Goal: Book appointment/travel/reservation

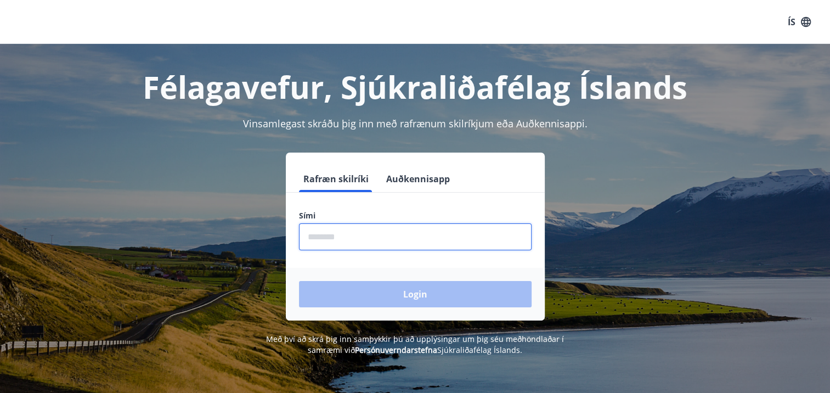
click at [374, 240] on input "phone" at bounding box center [415, 236] width 233 height 27
click at [337, 236] on input "phone" at bounding box center [415, 236] width 233 height 27
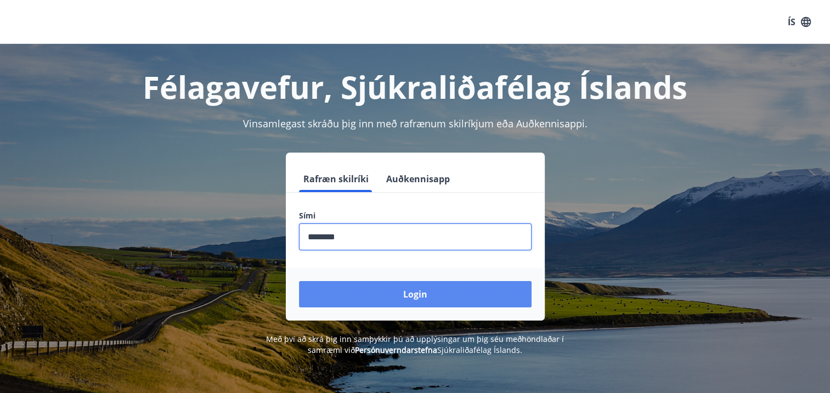
type input "********"
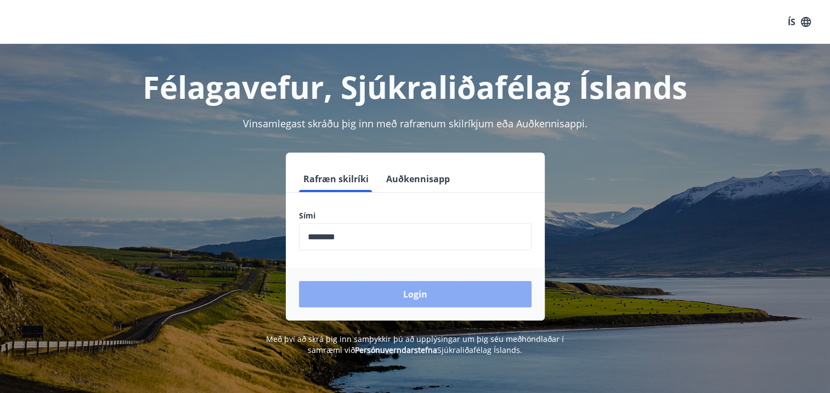
click at [361, 293] on button "Login" at bounding box center [415, 294] width 233 height 26
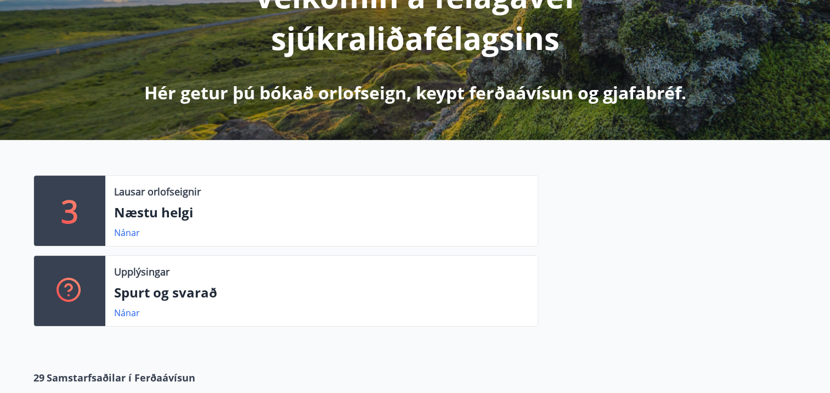
scroll to position [176, 0]
click at [126, 233] on link "Nánar" at bounding box center [127, 233] width 26 height 12
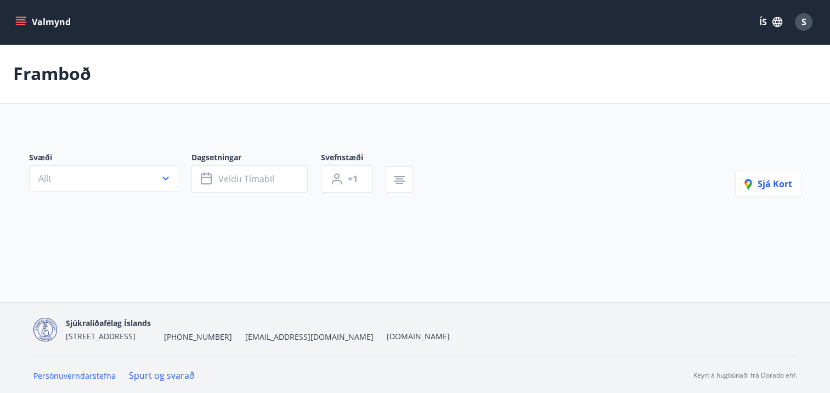
type input "*"
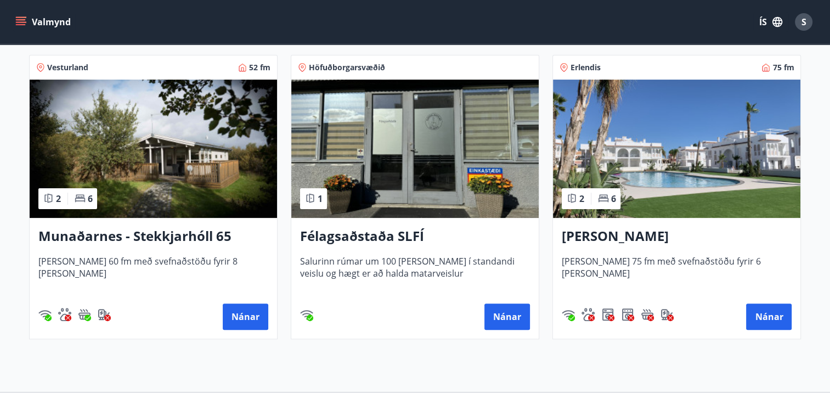
scroll to position [226, 0]
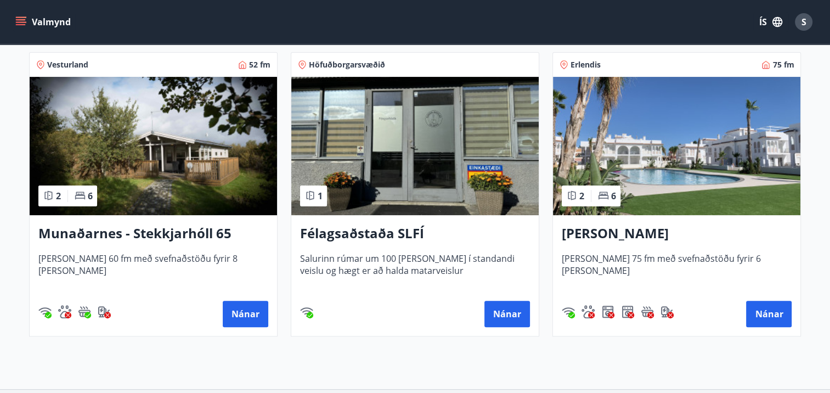
click at [132, 229] on h3 "Munaðarnes - Stekkjarhóll 65" at bounding box center [153, 234] width 230 height 20
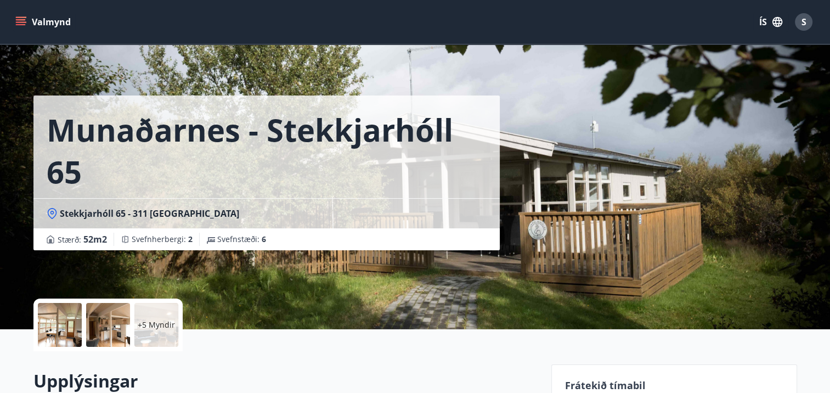
click at [141, 325] on p "+5 Myndir" at bounding box center [156, 324] width 37 height 11
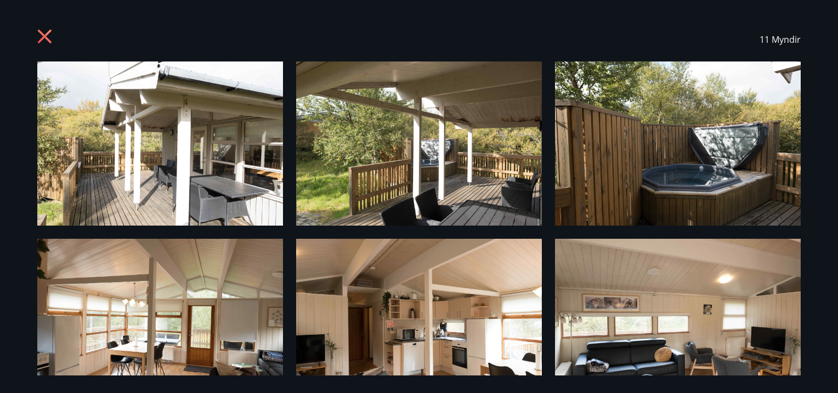
click at [184, 129] on img at bounding box center [160, 143] width 246 height 164
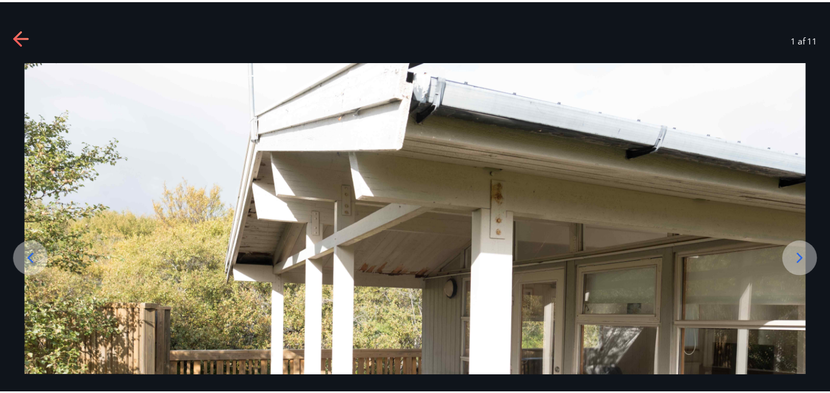
scroll to position [212, 0]
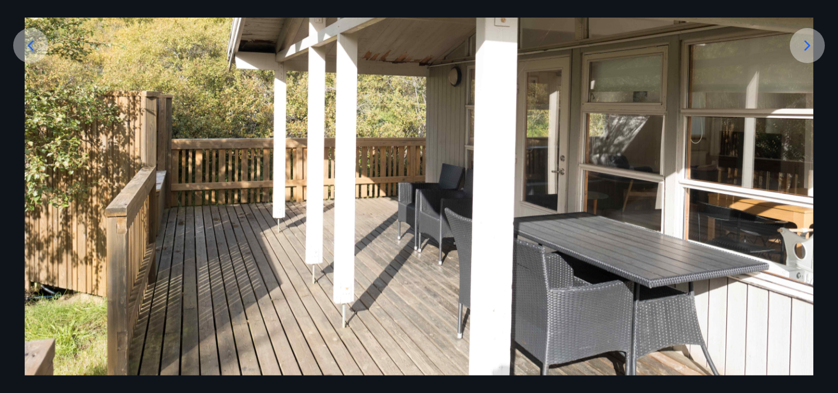
click at [804, 43] on icon at bounding box center [808, 46] width 18 height 18
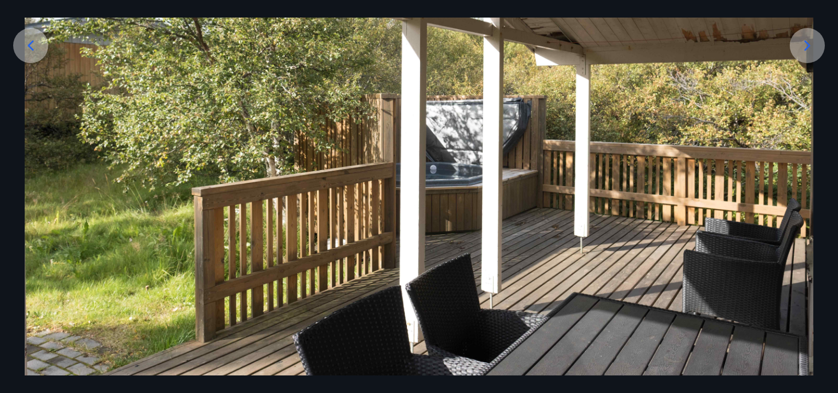
click at [804, 43] on icon at bounding box center [808, 46] width 18 height 18
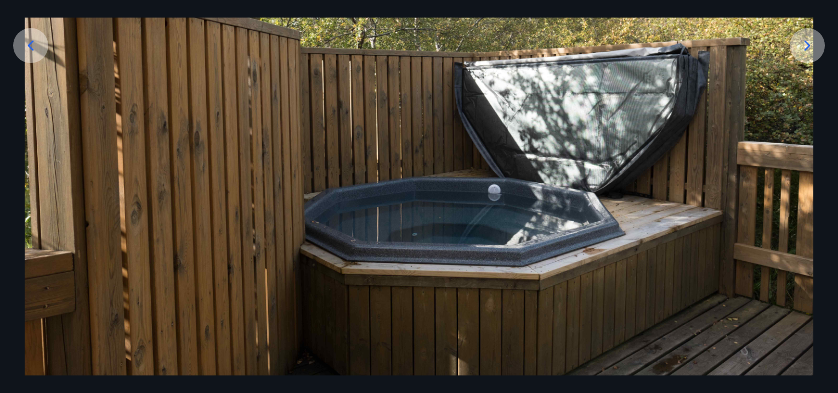
click at [804, 43] on icon at bounding box center [808, 46] width 18 height 18
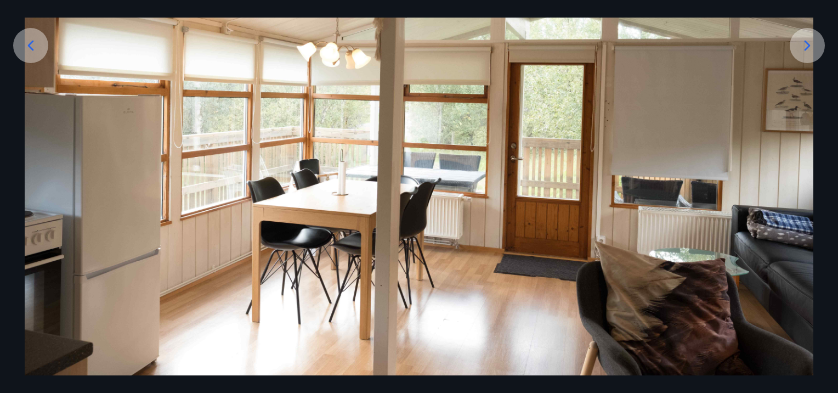
click at [804, 43] on icon at bounding box center [808, 46] width 18 height 18
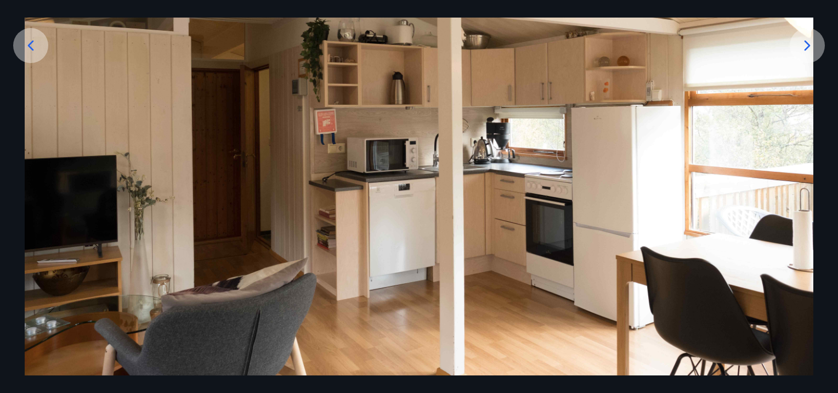
click at [804, 43] on icon at bounding box center [808, 46] width 18 height 18
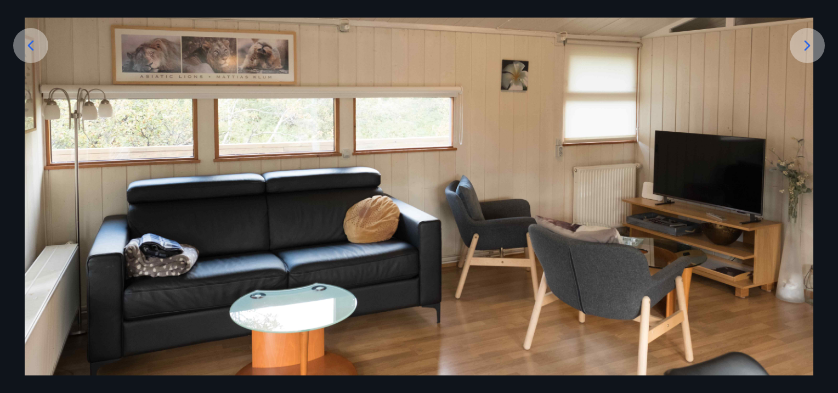
click at [804, 43] on icon at bounding box center [808, 46] width 18 height 18
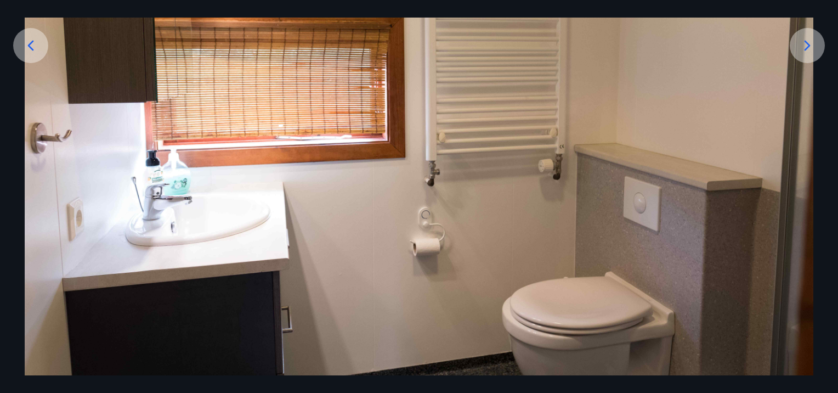
click at [804, 43] on icon at bounding box center [808, 46] width 18 height 18
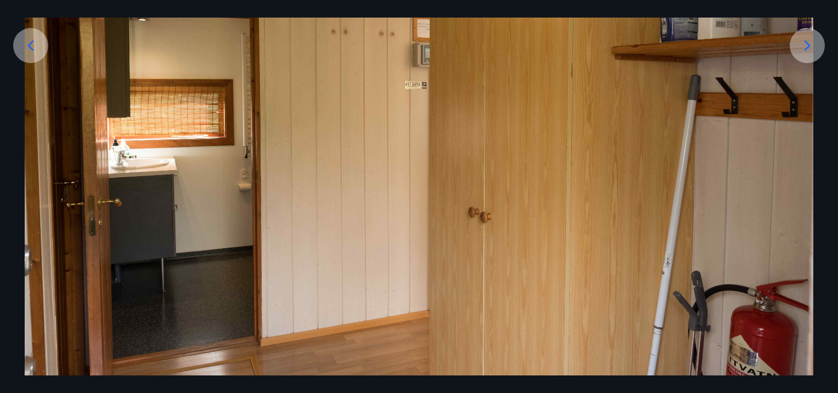
click at [804, 43] on icon at bounding box center [808, 46] width 18 height 18
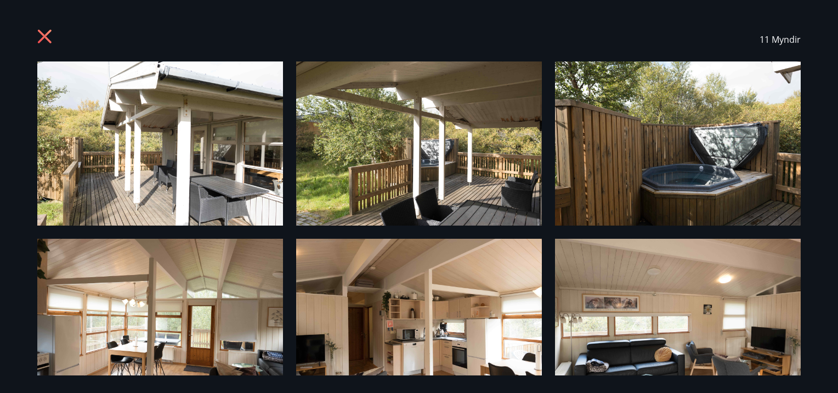
click at [43, 37] on icon at bounding box center [45, 37] width 14 height 14
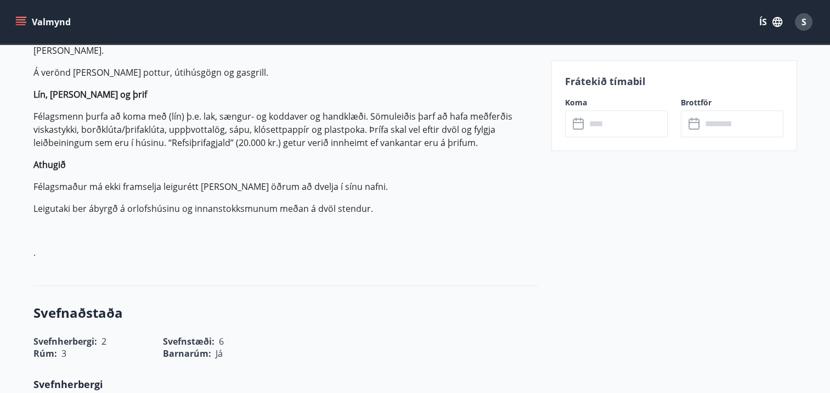
scroll to position [445, 0]
click at [22, 22] on icon "menu" at bounding box center [22, 21] width 12 height 1
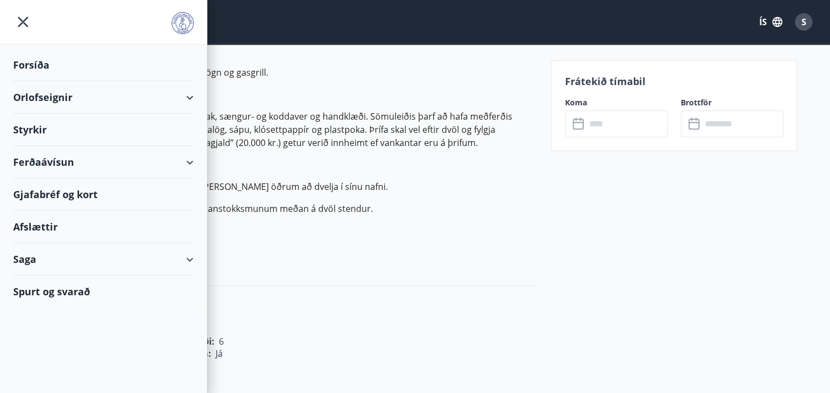
click at [53, 89] on div "Orlofseignir" at bounding box center [103, 97] width 180 height 32
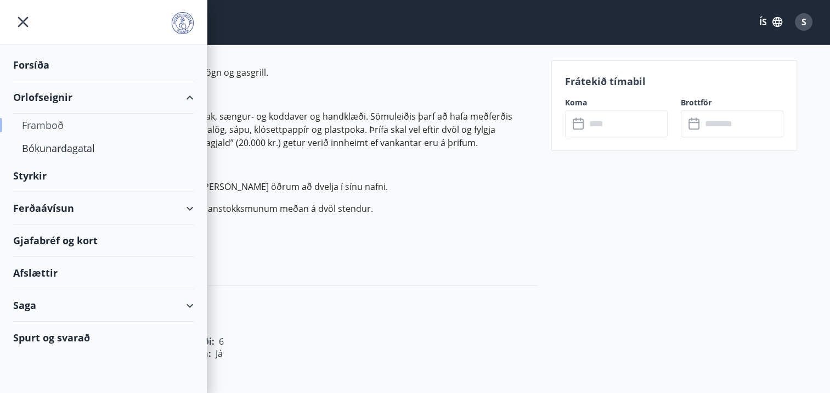
click at [49, 133] on div "Framboð" at bounding box center [103, 125] width 163 height 23
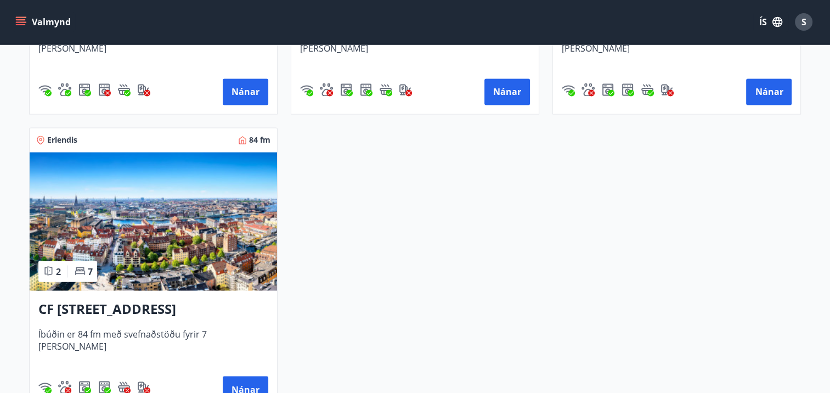
scroll to position [1907, 0]
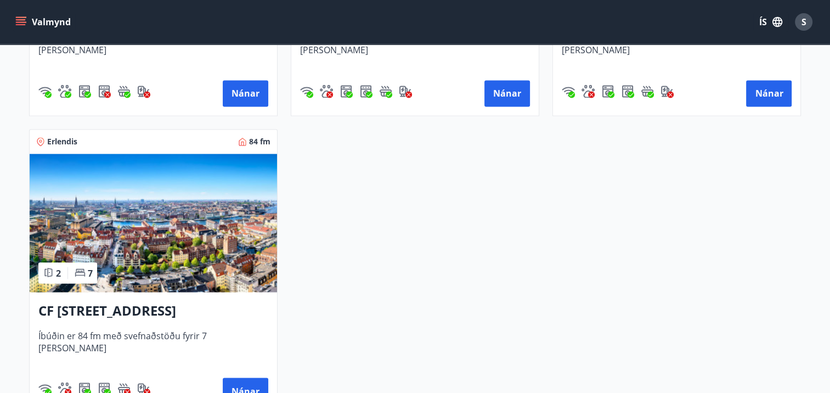
click at [92, 306] on h3 "CF [STREET_ADDRESS]" at bounding box center [153, 311] width 230 height 20
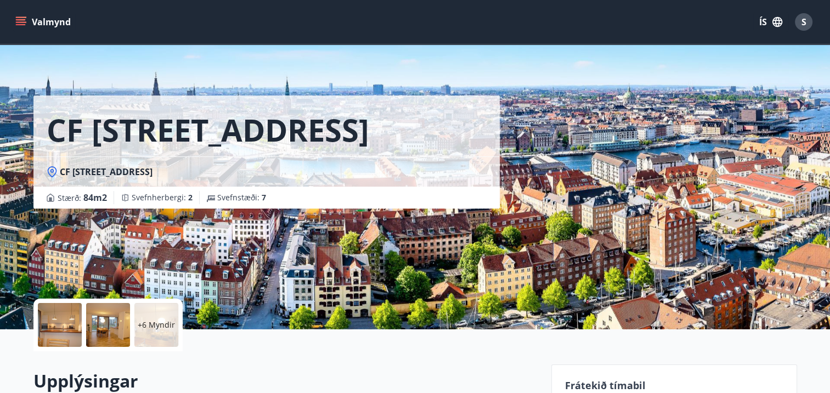
click at [52, 327] on div at bounding box center [60, 325] width 44 height 44
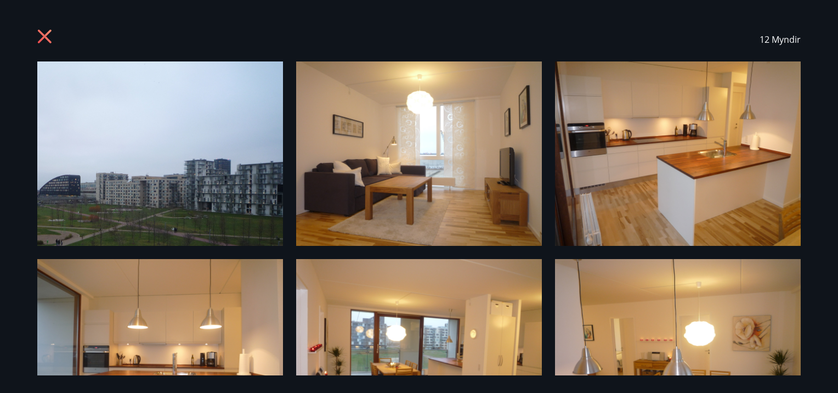
click at [112, 171] on img at bounding box center [160, 153] width 246 height 184
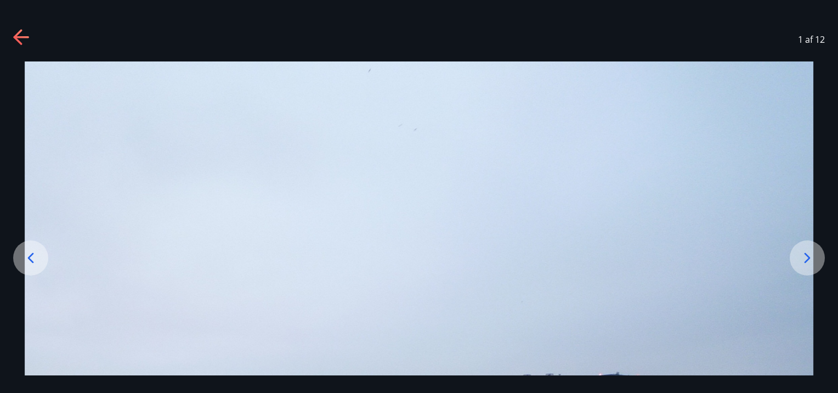
click at [808, 264] on icon at bounding box center [808, 258] width 18 height 18
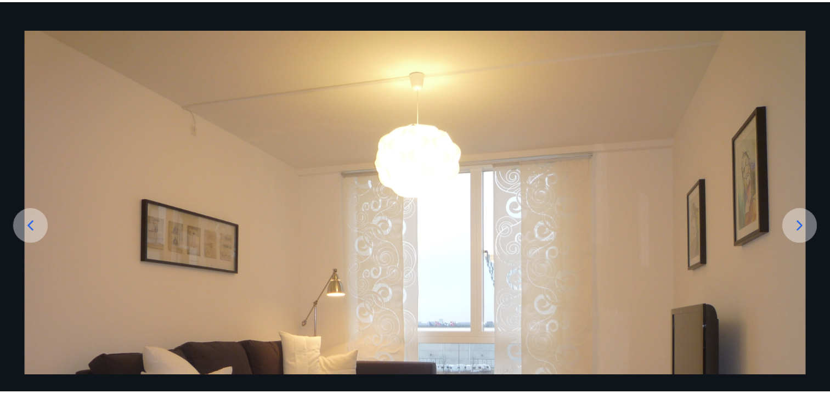
scroll to position [30, 0]
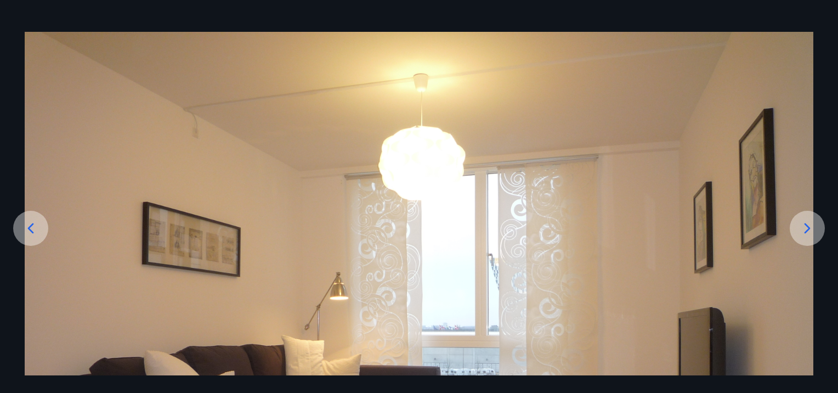
click at [293, 20] on div "2 af 12" at bounding box center [419, 10] width 838 height 44
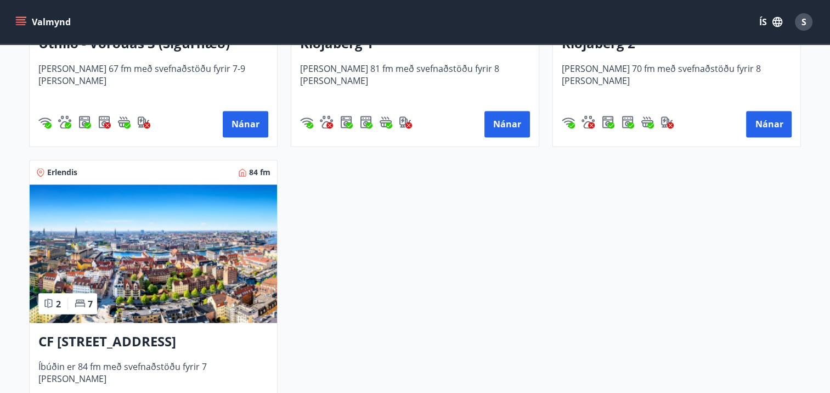
scroll to position [1878, 0]
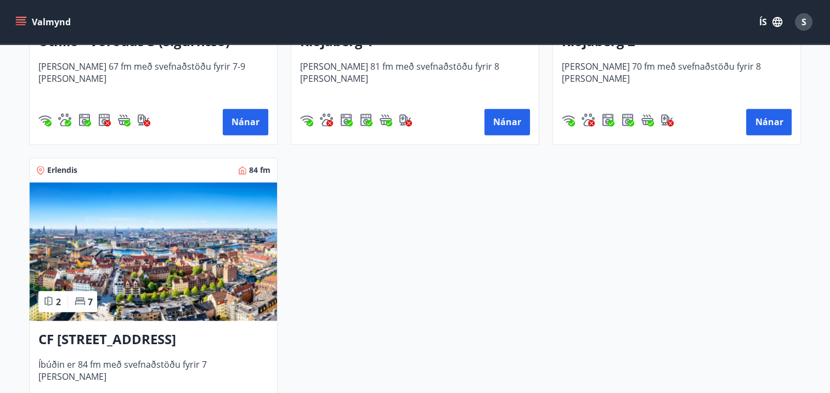
click at [143, 331] on h3 "CF [STREET_ADDRESS]" at bounding box center [153, 339] width 230 height 20
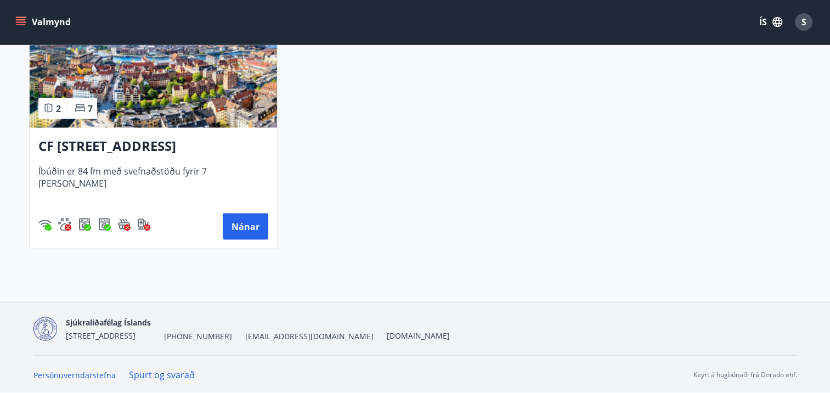
scroll to position [1997, 0]
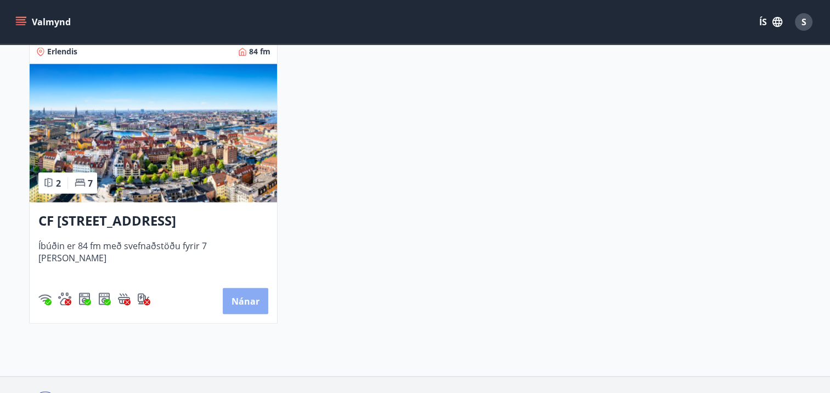
click at [255, 295] on button "Nánar" at bounding box center [246, 300] width 46 height 26
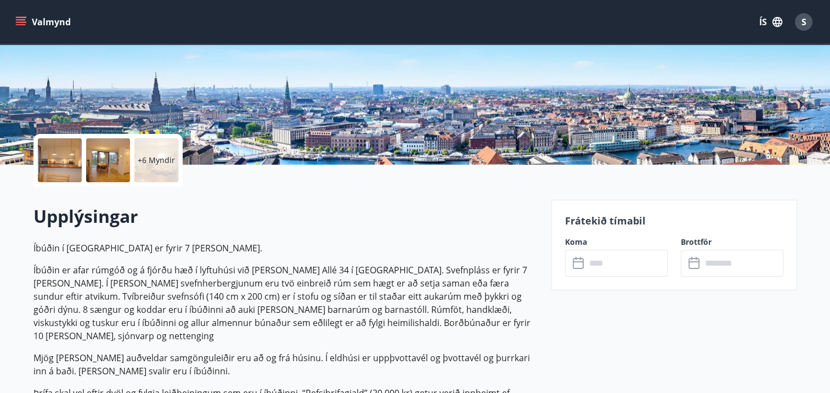
scroll to position [166, 0]
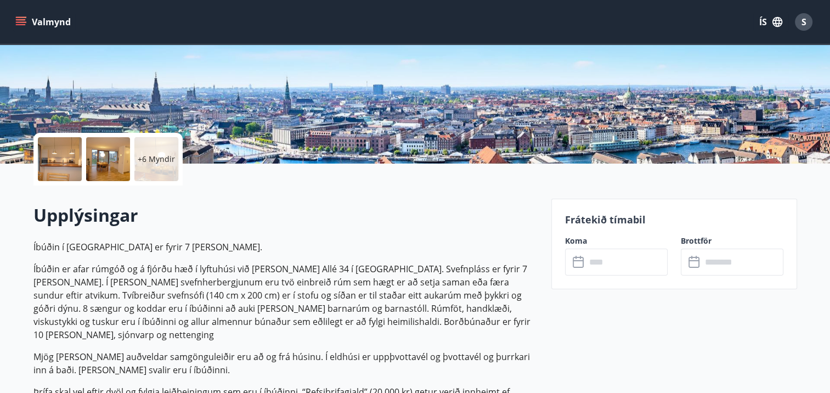
click at [590, 264] on input "text" at bounding box center [627, 262] width 82 height 27
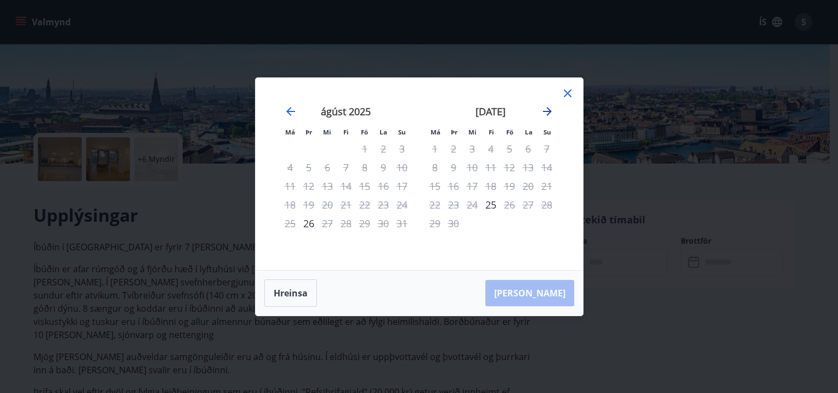
click at [544, 107] on icon "Move forward to switch to the next month." at bounding box center [547, 111] width 13 height 13
click at [291, 109] on icon "Move backward to switch to the previous month." at bounding box center [290, 111] width 13 height 13
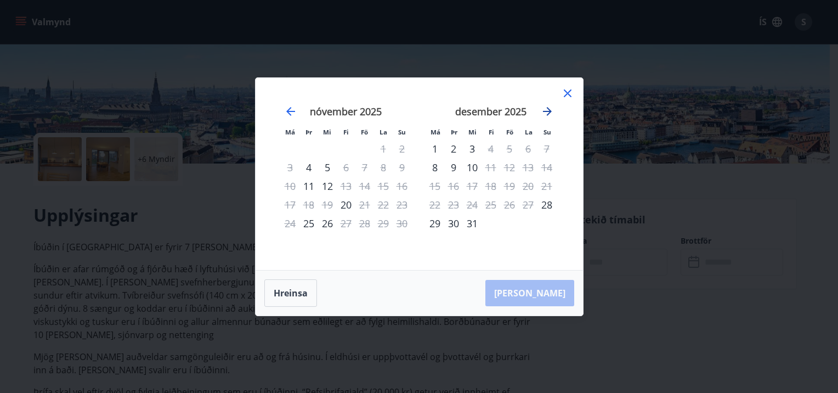
click at [549, 111] on icon "Move forward to switch to the next month." at bounding box center [547, 111] width 9 height 9
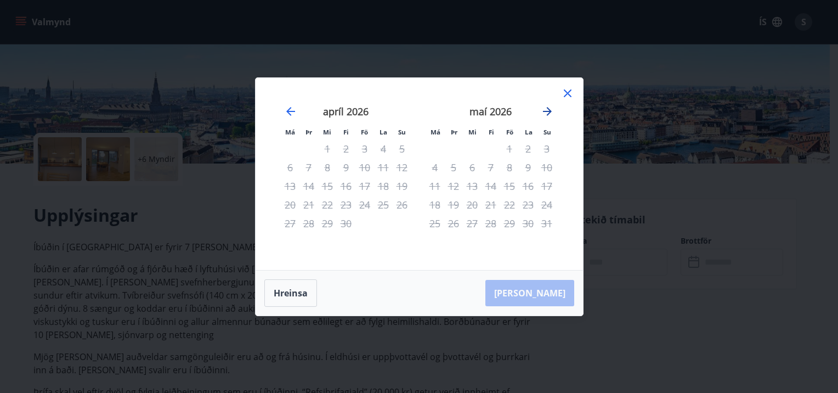
click at [549, 111] on icon "Move forward to switch to the next month." at bounding box center [547, 111] width 9 height 9
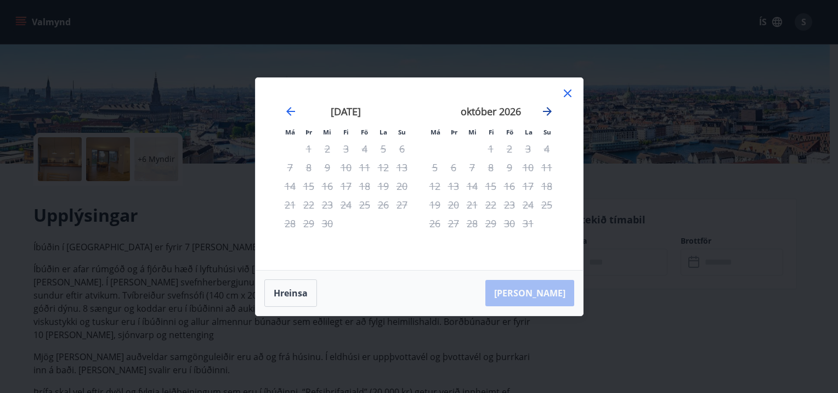
click at [549, 111] on icon "Move forward to switch to the next month." at bounding box center [547, 111] width 9 height 9
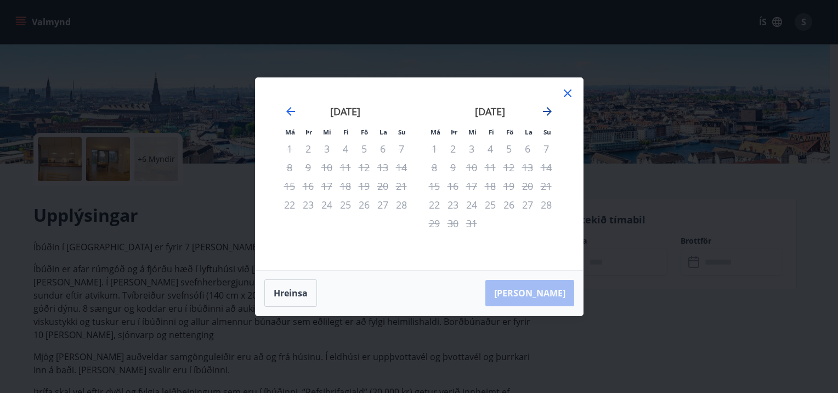
click at [549, 111] on icon "Move forward to switch to the next month." at bounding box center [547, 111] width 9 height 9
click at [568, 94] on icon at bounding box center [568, 93] width 8 height 8
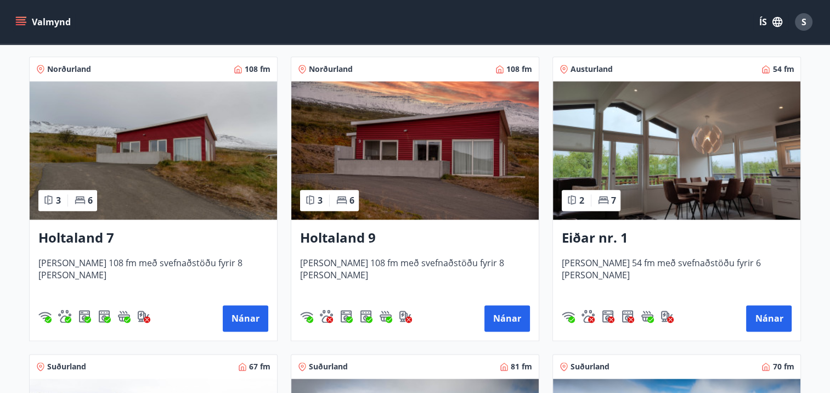
scroll to position [1386, 0]
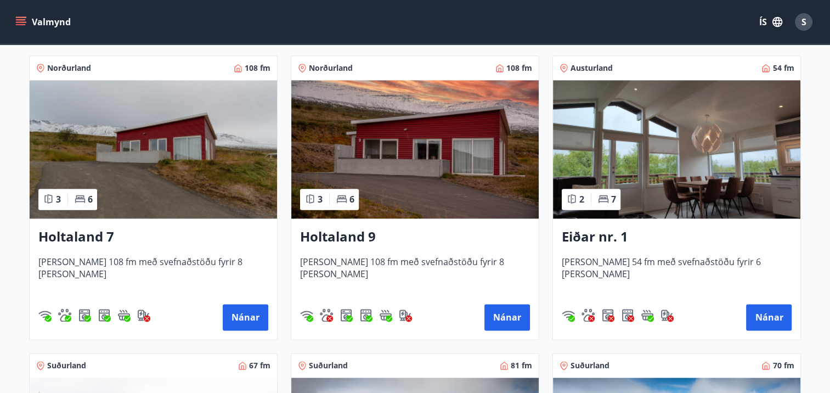
click at [345, 240] on h3 "Holtaland 9" at bounding box center [415, 237] width 230 height 20
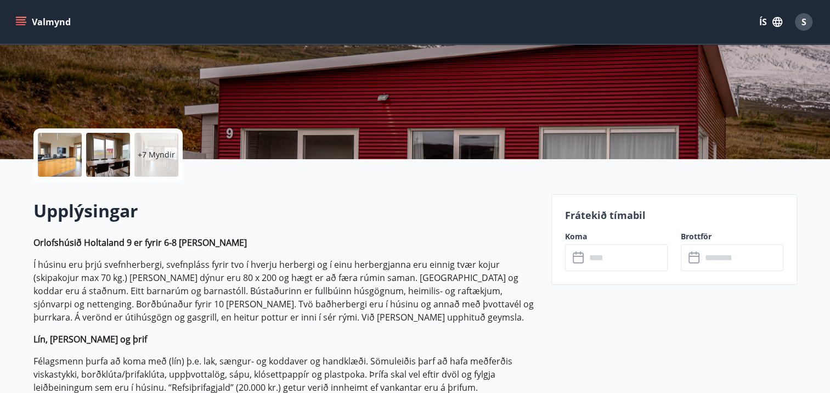
scroll to position [171, 0]
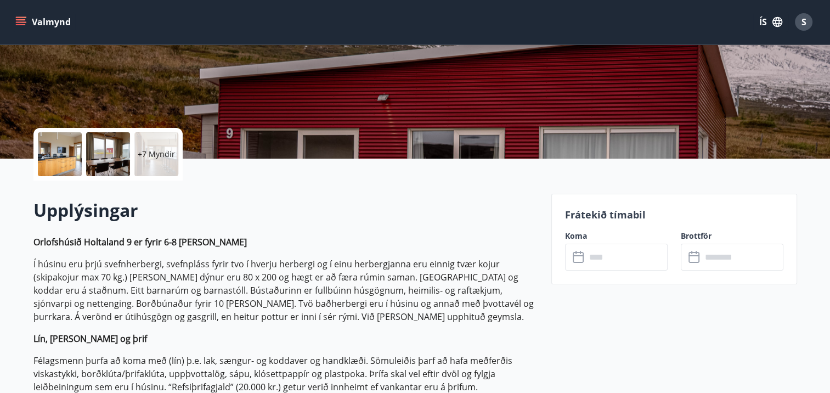
click at [599, 255] on input "text" at bounding box center [627, 257] width 82 height 27
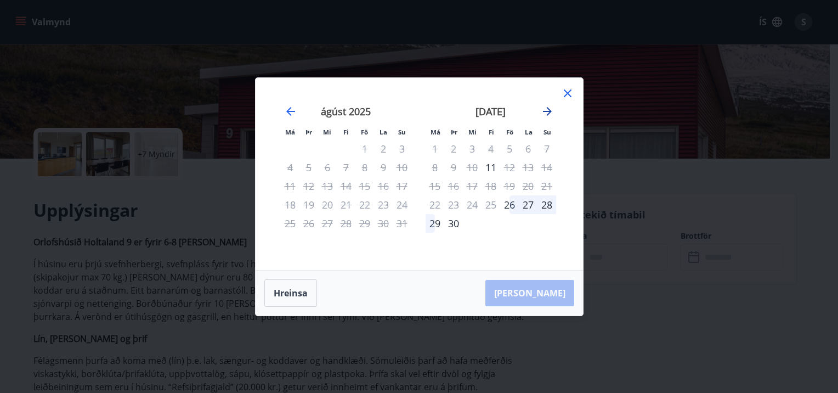
click at [546, 114] on icon "Move forward to switch to the next month." at bounding box center [547, 111] width 13 height 13
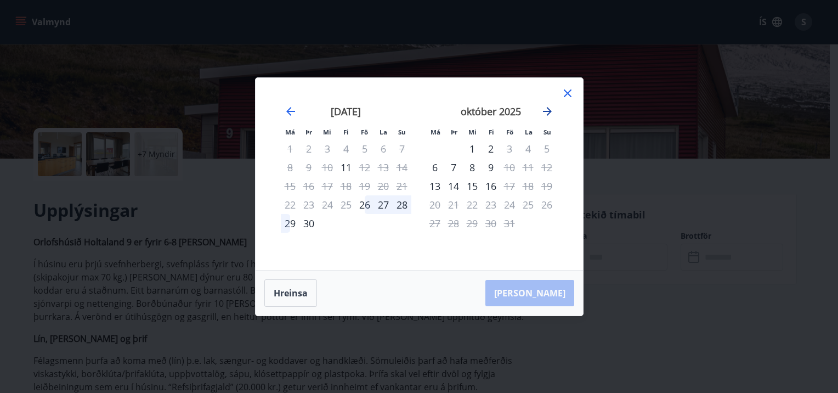
click at [546, 114] on icon "Move forward to switch to the next month." at bounding box center [547, 111] width 13 height 13
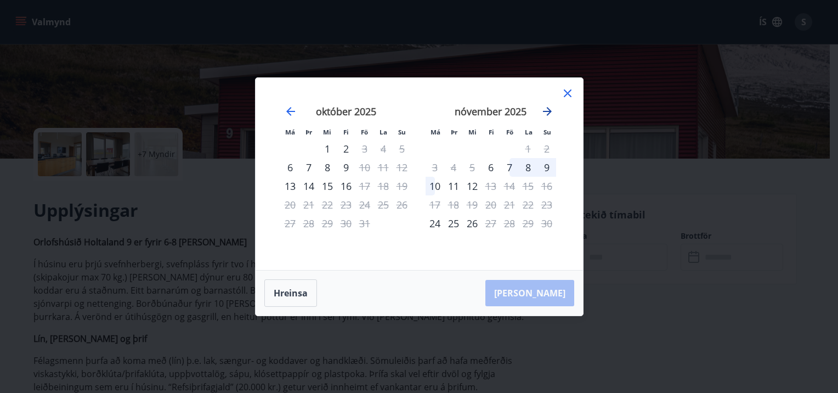
click at [546, 114] on icon "Move forward to switch to the next month." at bounding box center [547, 111] width 13 height 13
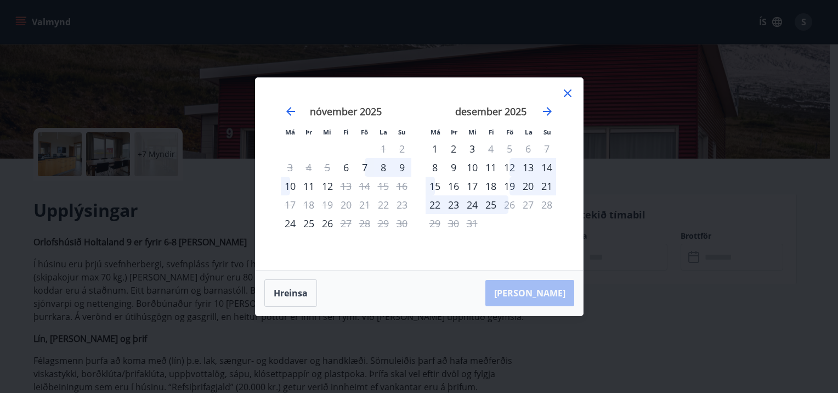
click at [568, 88] on icon at bounding box center [567, 93] width 13 height 13
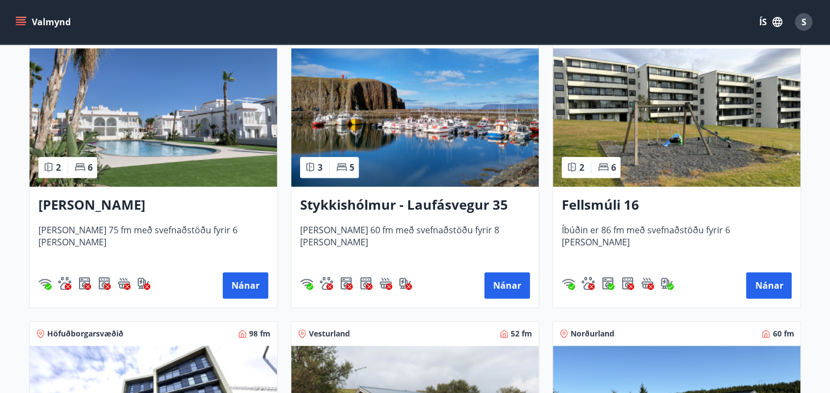
scroll to position [821, 0]
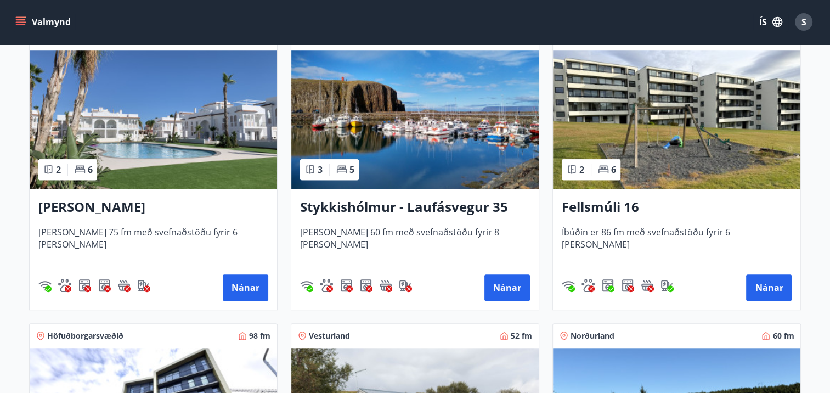
click at [93, 206] on h3 "[PERSON_NAME]" at bounding box center [153, 207] width 230 height 20
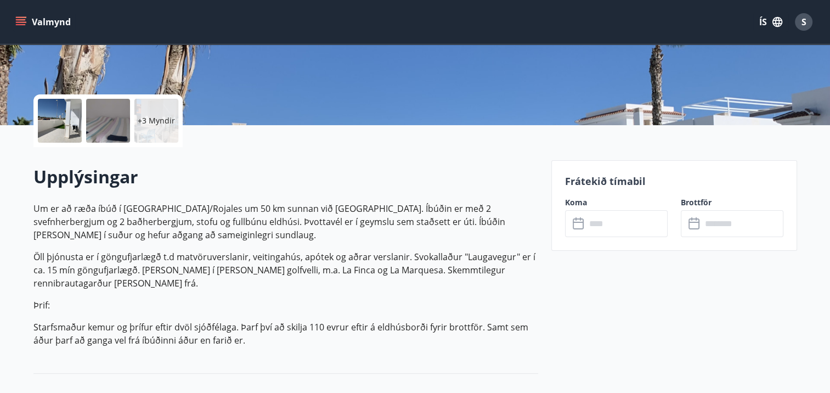
scroll to position [203, 0]
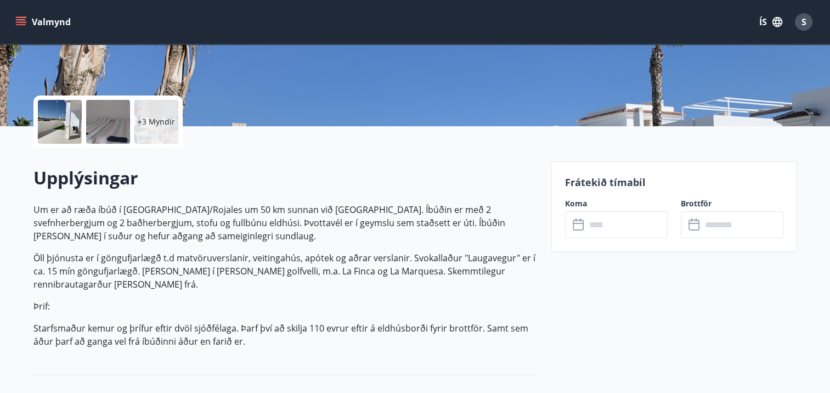
click at [592, 230] on input "text" at bounding box center [627, 224] width 82 height 27
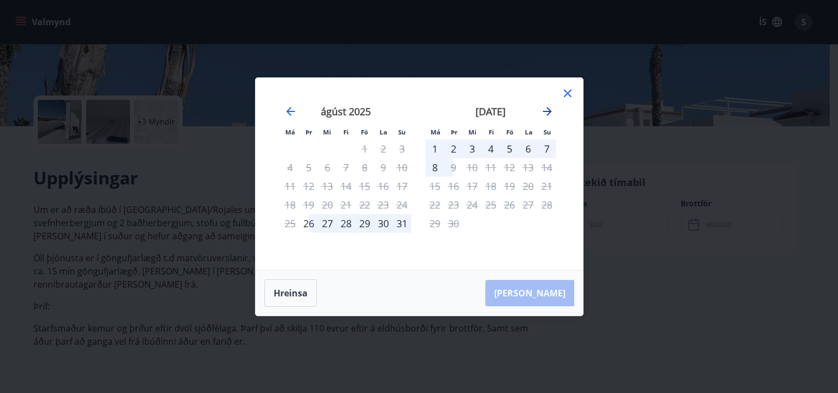
click at [548, 110] on icon "Move forward to switch to the next month." at bounding box center [547, 111] width 13 height 13
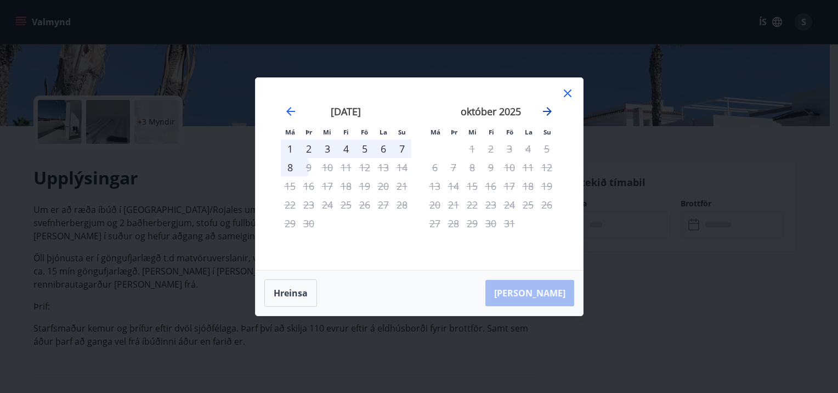
click at [548, 110] on icon "Move forward to switch to the next month." at bounding box center [547, 111] width 13 height 13
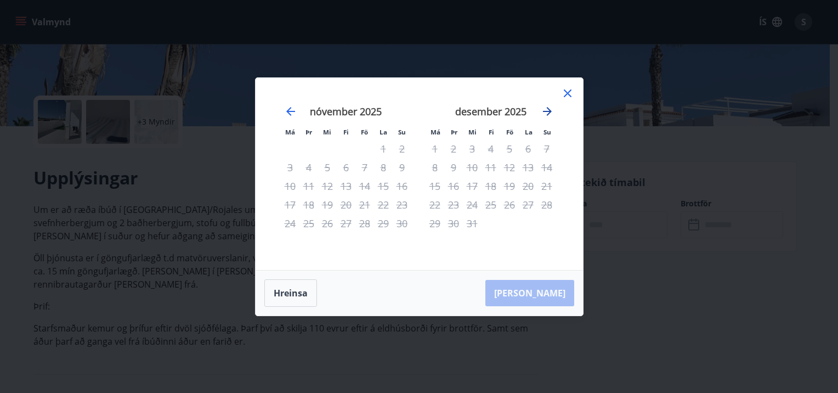
click at [548, 110] on icon "Move forward to switch to the next month." at bounding box center [547, 111] width 13 height 13
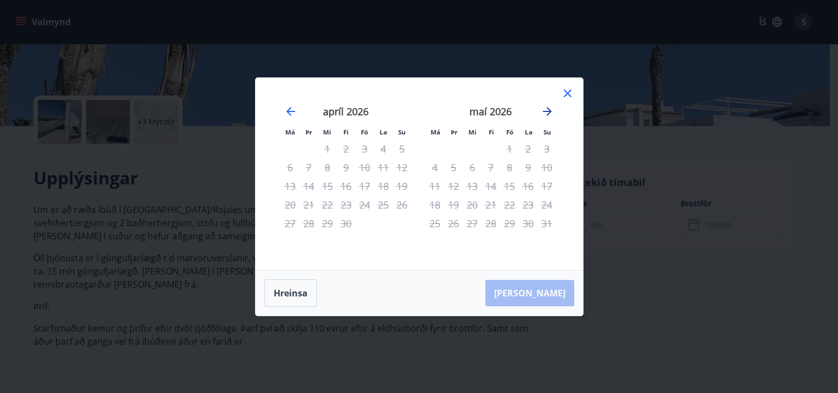
click at [548, 110] on icon "Move forward to switch to the next month." at bounding box center [547, 111] width 13 height 13
click at [569, 91] on icon at bounding box center [568, 93] width 8 height 8
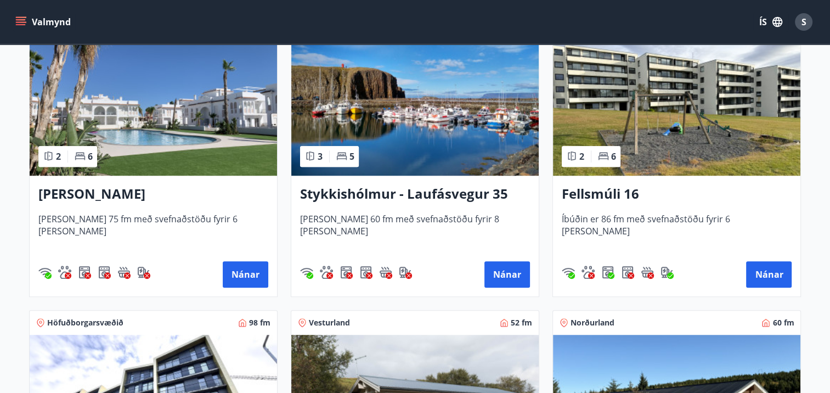
scroll to position [823, 0]
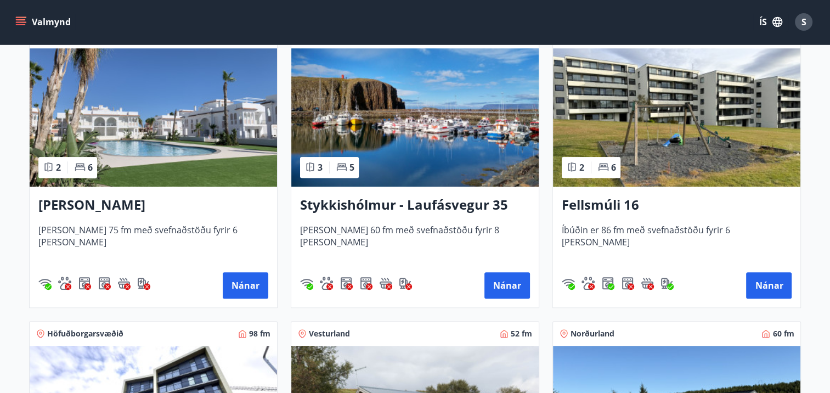
click at [335, 200] on h3 "Stykkishólmur - Laufásvegur 35" at bounding box center [415, 205] width 230 height 20
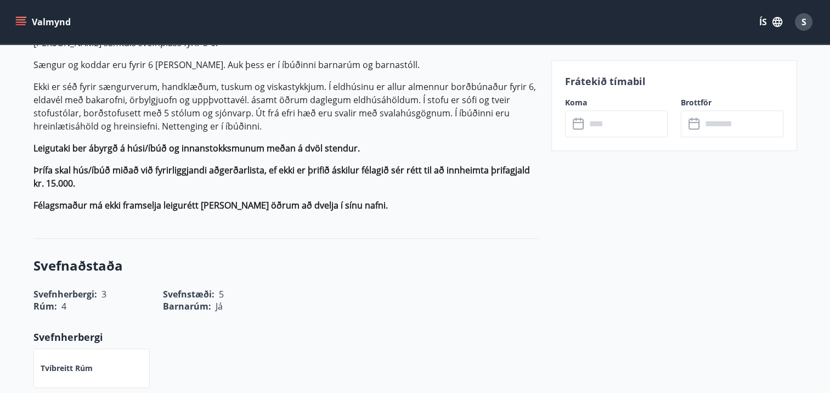
scroll to position [415, 0]
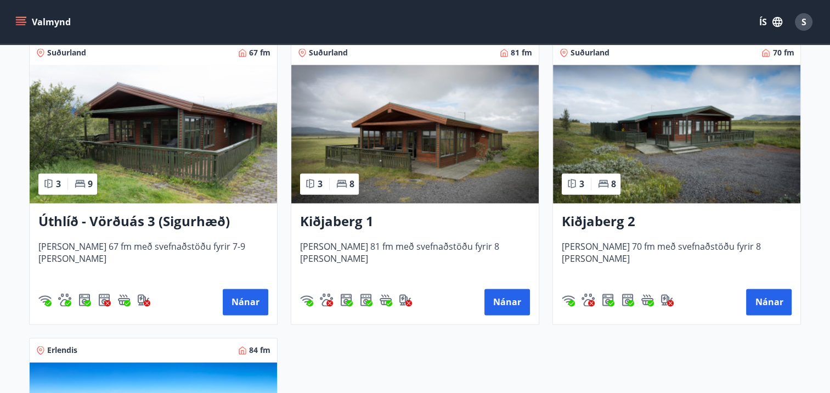
scroll to position [1698, 0]
click at [334, 218] on h3 "Kiðjaberg 1" at bounding box center [415, 222] width 230 height 20
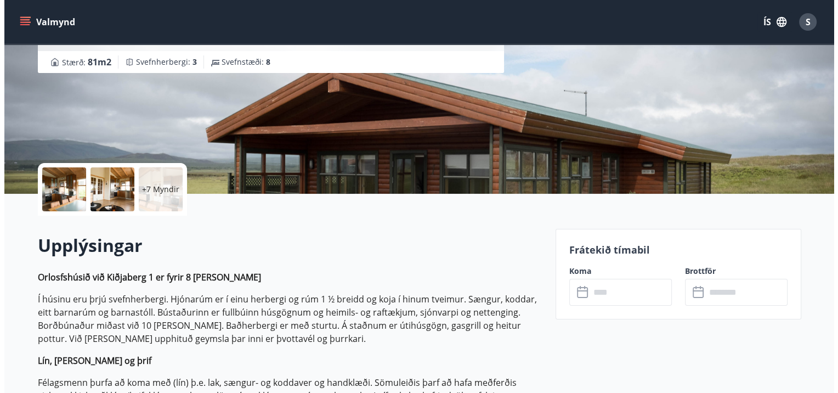
scroll to position [136, 0]
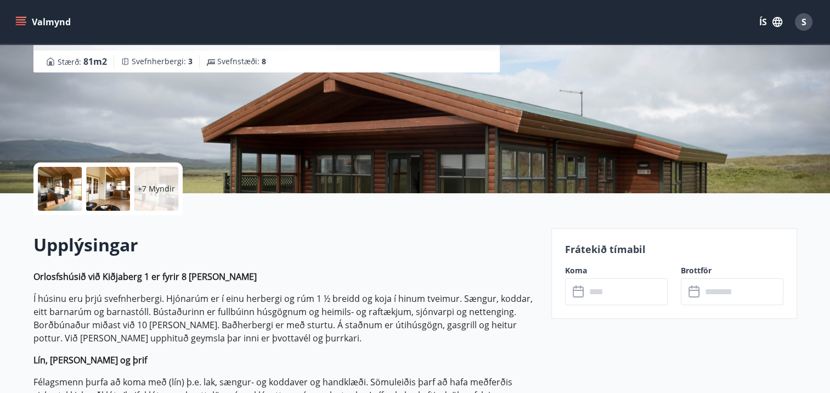
click at [112, 180] on div at bounding box center [108, 189] width 44 height 44
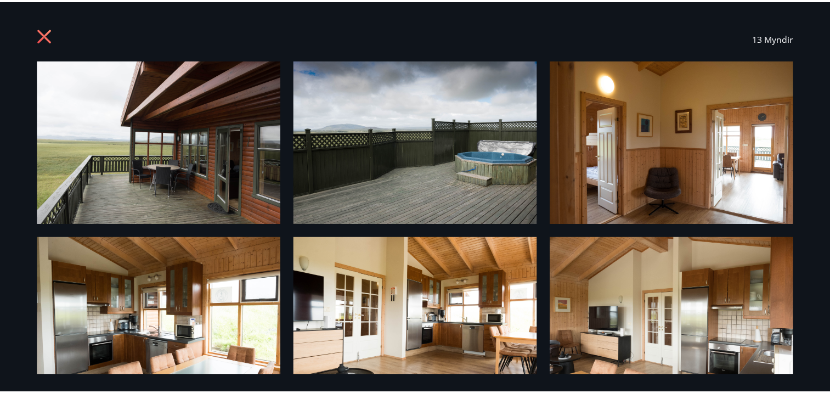
scroll to position [0, 0]
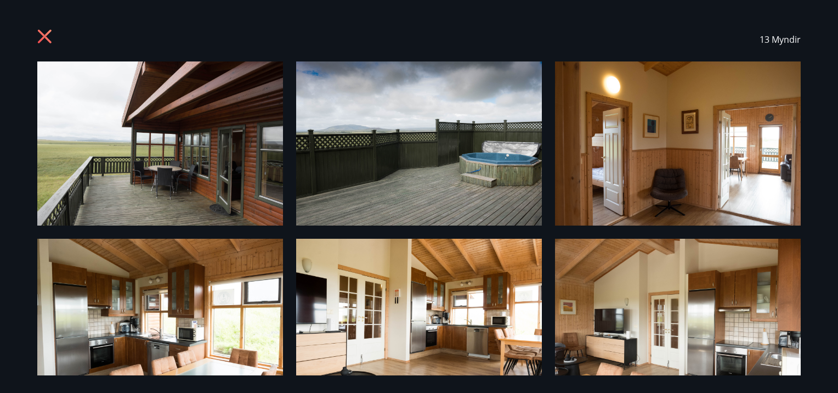
click at [39, 36] on icon at bounding box center [46, 38] width 18 height 18
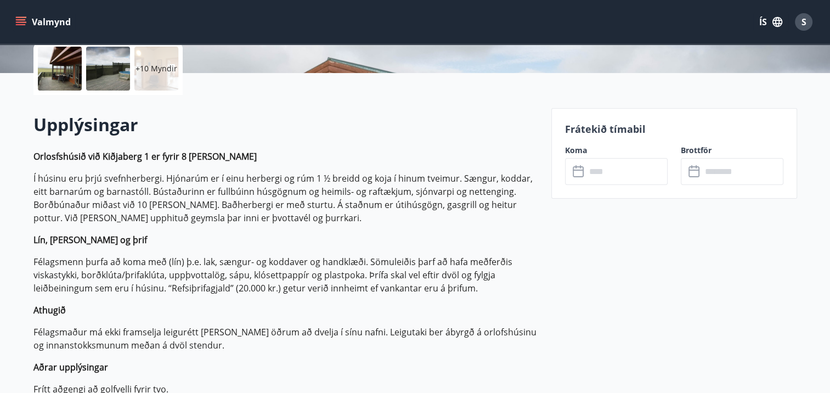
scroll to position [257, 0]
click at [597, 170] on input "text" at bounding box center [627, 170] width 82 height 27
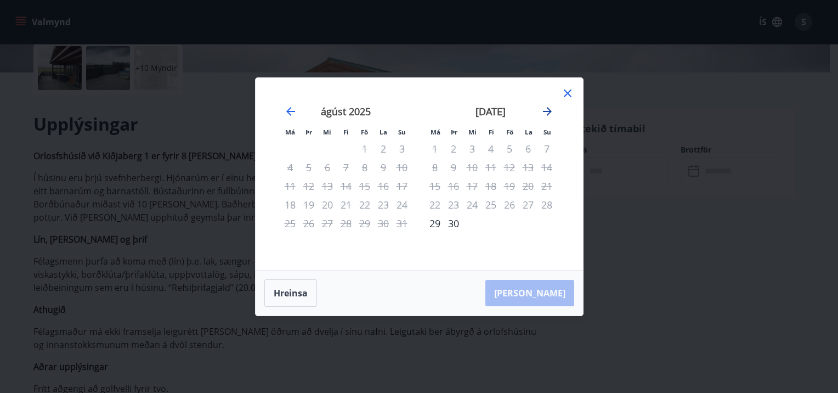
click at [548, 111] on icon "Move forward to switch to the next month." at bounding box center [547, 111] width 9 height 9
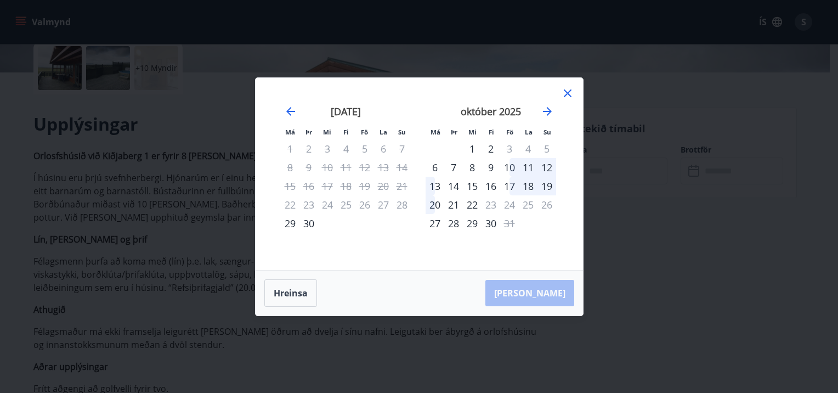
drag, startPoint x: 493, startPoint y: 168, endPoint x: 485, endPoint y: 165, distance: 8.2
click at [485, 165] on div "9" at bounding box center [491, 167] width 19 height 19
drag, startPoint x: 437, startPoint y: 183, endPoint x: 430, endPoint y: 187, distance: 7.6
drag, startPoint x: 430, startPoint y: 187, endPoint x: 392, endPoint y: 261, distance: 82.7
drag, startPoint x: 392, startPoint y: 261, endPoint x: 436, endPoint y: 156, distance: 112.9
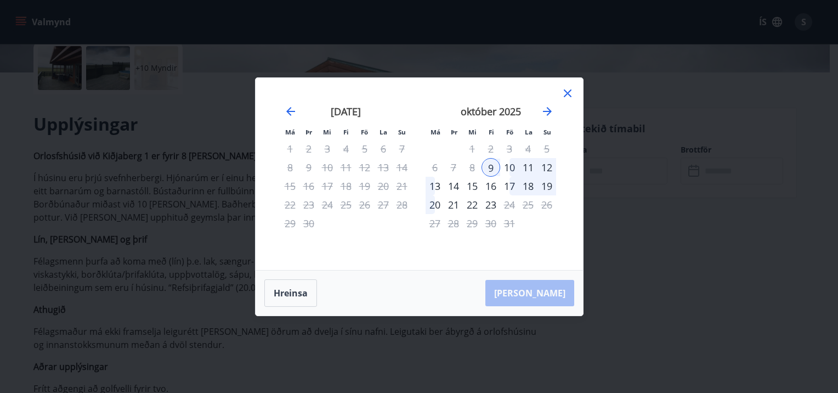
click at [692, 287] on div "Má Þr Mi Fi Fö La Su Má Þr Mi Fi Fö La Su [DATE] 1 2 3 4 5 6 7 8 9 10 11 12 13 …" at bounding box center [419, 196] width 838 height 393
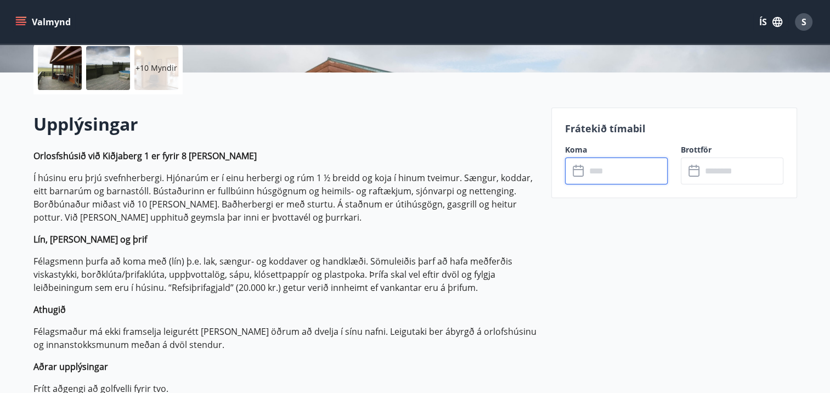
click at [598, 171] on input "text" at bounding box center [627, 170] width 82 height 27
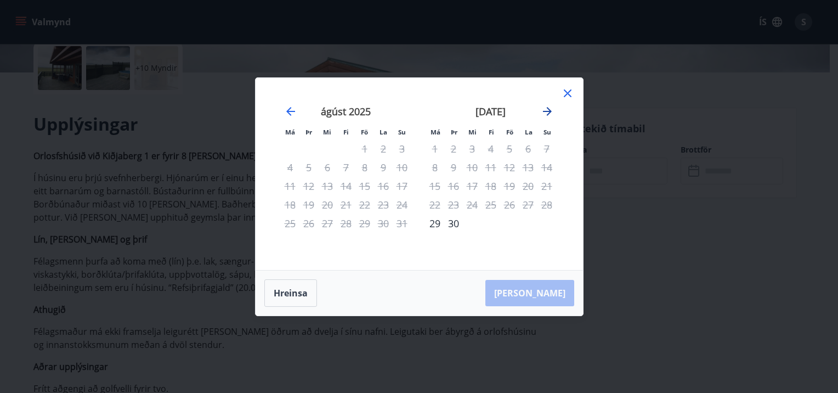
click at [547, 109] on icon "Move forward to switch to the next month." at bounding box center [547, 111] width 13 height 13
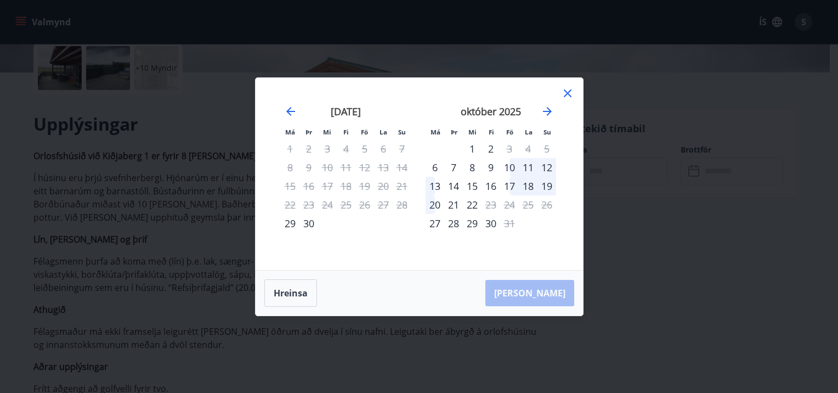
click at [511, 170] on div "10" at bounding box center [509, 167] width 19 height 19
click at [541, 294] on div "[PERSON_NAME]" at bounding box center [420, 292] width 328 height 45
click at [544, 111] on icon "Move forward to switch to the next month." at bounding box center [547, 111] width 9 height 9
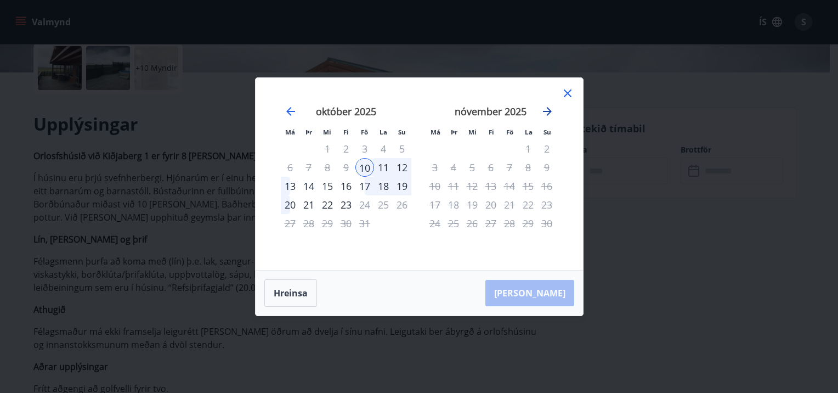
click at [544, 111] on icon "Move forward to switch to the next month." at bounding box center [547, 111] width 9 height 9
click at [570, 90] on icon at bounding box center [568, 93] width 8 height 8
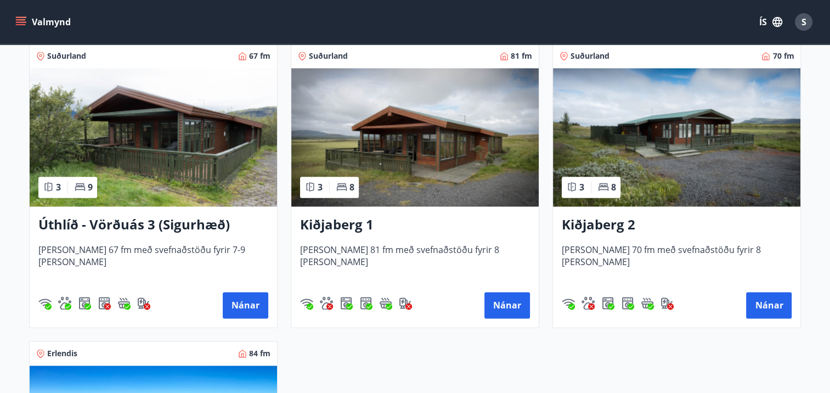
scroll to position [1694, 0]
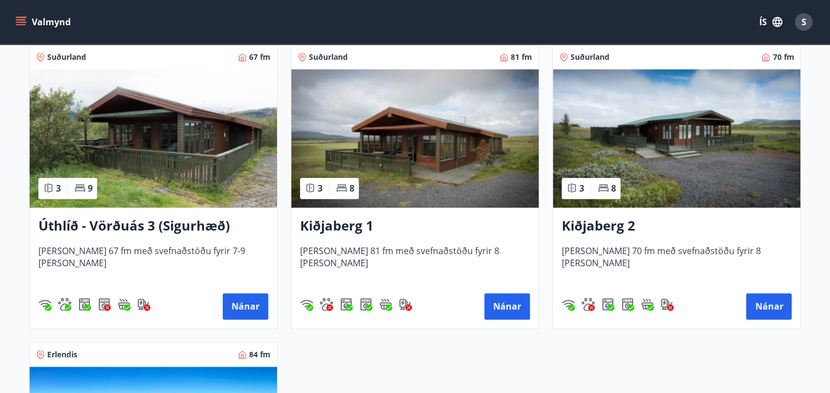
click at [601, 232] on h3 "Kiðjaberg 2" at bounding box center [677, 226] width 230 height 20
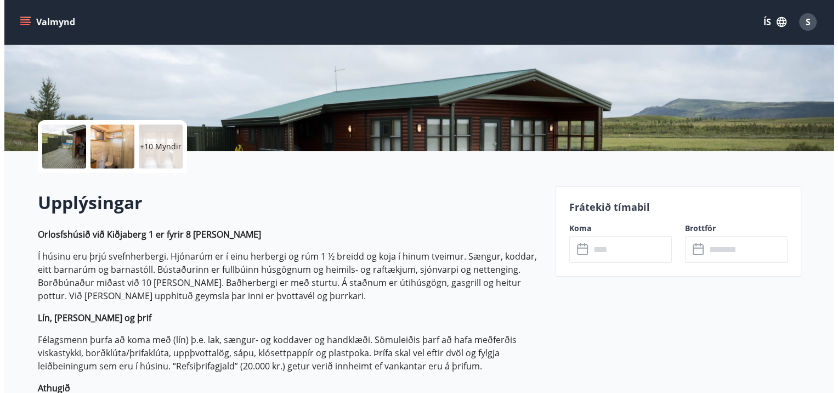
scroll to position [178, 0]
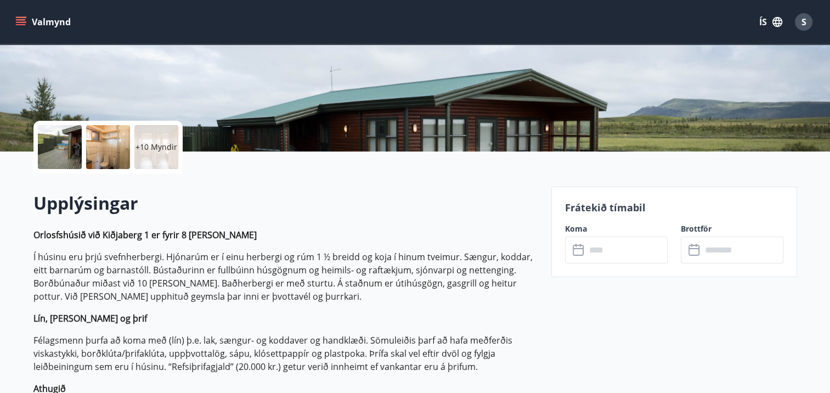
click at [575, 253] on icon at bounding box center [579, 250] width 13 height 13
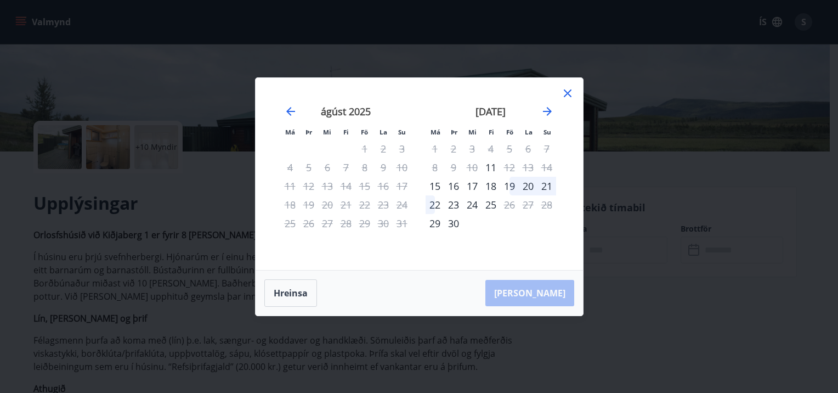
click at [490, 183] on div "18" at bounding box center [491, 186] width 19 height 19
click at [515, 182] on div "19" at bounding box center [509, 186] width 19 height 19
click at [512, 184] on div "19" at bounding box center [509, 186] width 19 height 19
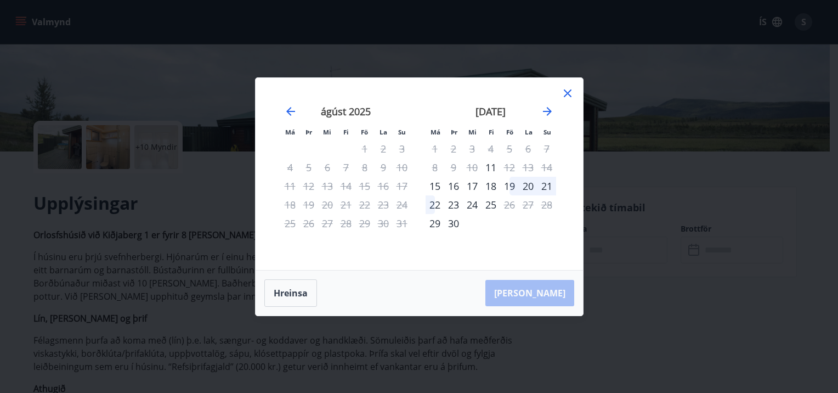
click at [525, 183] on div "20" at bounding box center [528, 186] width 19 height 19
click at [509, 184] on div "19" at bounding box center [509, 186] width 19 height 19
click at [533, 299] on div "[PERSON_NAME]" at bounding box center [420, 292] width 328 height 45
click at [544, 109] on icon "Move forward to switch to the next month." at bounding box center [547, 111] width 13 height 13
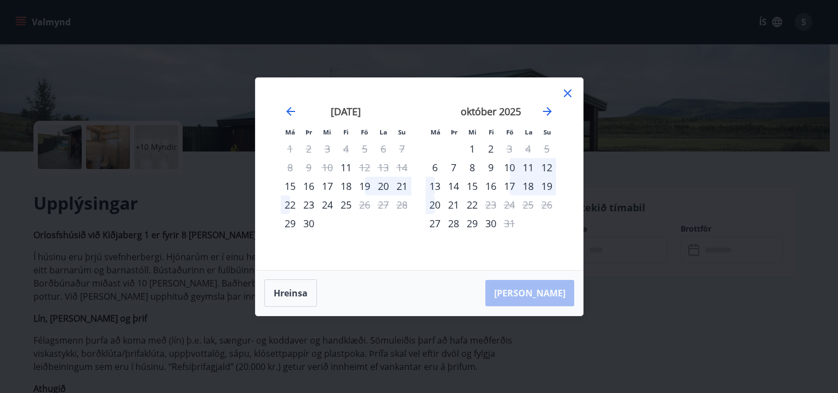
click at [366, 182] on div "19" at bounding box center [364, 186] width 19 height 19
click at [515, 167] on div "10" at bounding box center [509, 167] width 19 height 19
click at [549, 172] on div "12" at bounding box center [547, 167] width 19 height 19
drag, startPoint x: 516, startPoint y: 214, endPoint x: 509, endPoint y: 214, distance: 6.6
click at [509, 214] on div "31" at bounding box center [509, 223] width 19 height 19
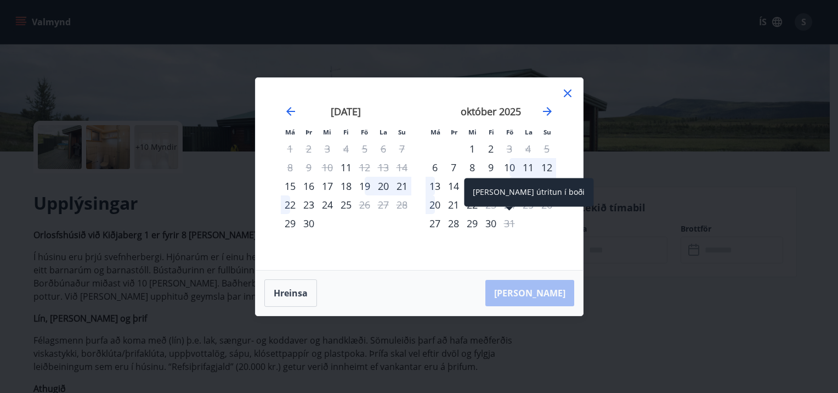
click at [488, 212] on div "[PERSON_NAME] útritun í boði" at bounding box center [528, 196] width 129 height 36
click at [347, 185] on div "18" at bounding box center [346, 186] width 19 height 19
click at [567, 87] on icon at bounding box center [567, 93] width 13 height 13
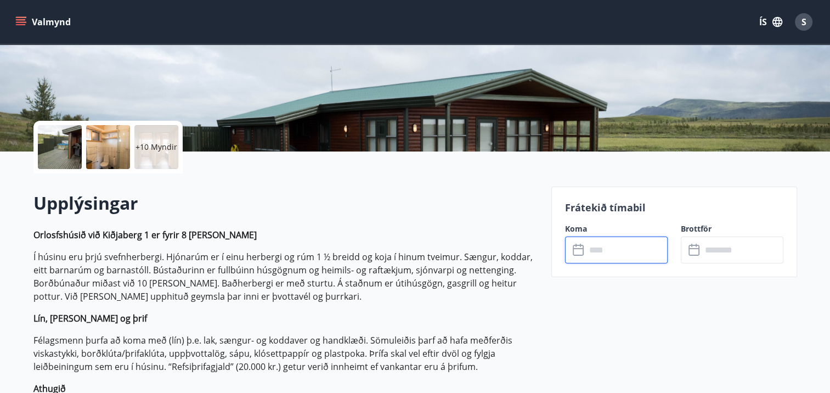
click at [589, 245] on input "text" at bounding box center [627, 249] width 82 height 27
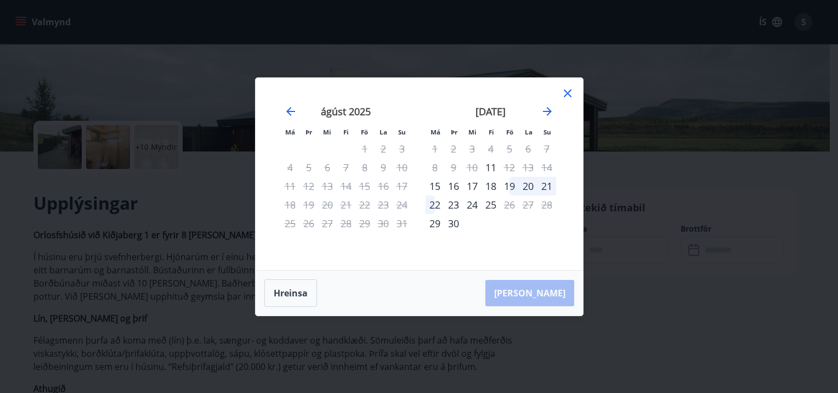
click at [453, 184] on div "16" at bounding box center [453, 186] width 19 height 19
click at [567, 90] on icon at bounding box center [567, 93] width 13 height 13
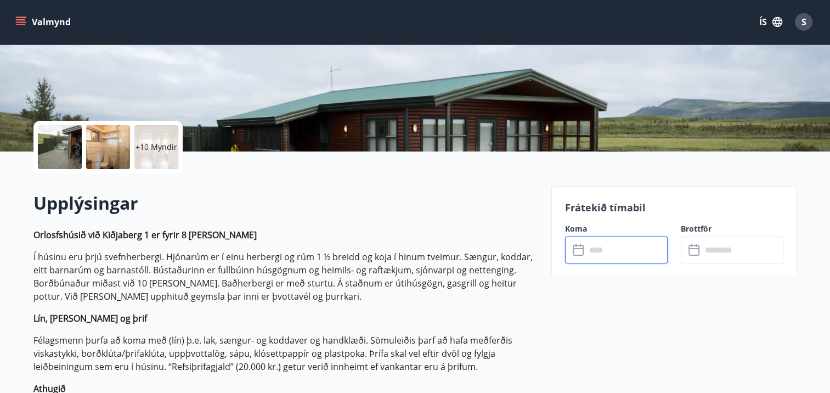
click at [590, 250] on input "text" at bounding box center [627, 249] width 82 height 27
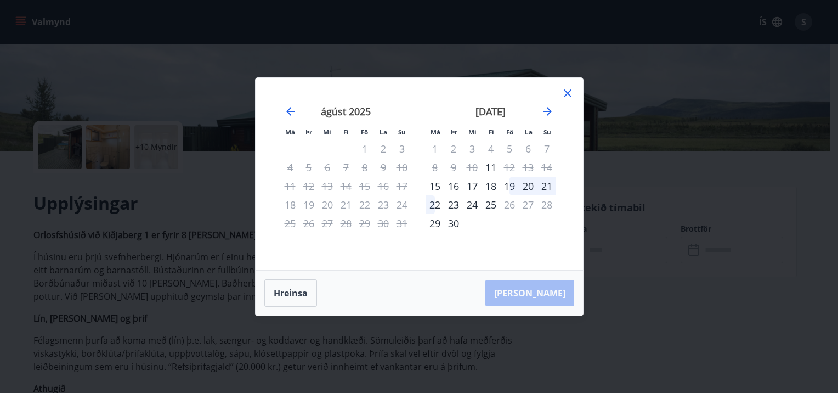
click at [491, 184] on div "18" at bounding box center [491, 186] width 19 height 19
click at [546, 296] on div "[PERSON_NAME]" at bounding box center [420, 292] width 328 height 45
click at [454, 204] on div "23" at bounding box center [453, 204] width 19 height 19
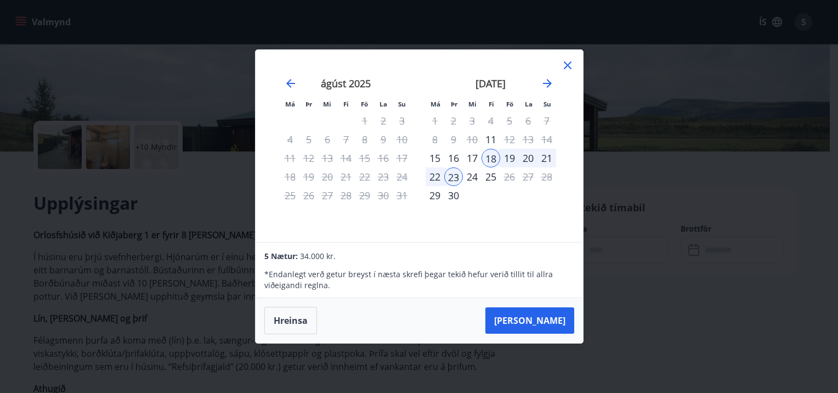
drag, startPoint x: 454, startPoint y: 204, endPoint x: 483, endPoint y: 258, distance: 61.3
click at [483, 258] on div "Má Þr Mi Fi Fö La Su Má Þr Mi Fi Fö La Su [DATE] 1 2 3 4 5 6 7 8 9 10 11 12 13 …" at bounding box center [419, 196] width 329 height 294
click at [540, 317] on button "[PERSON_NAME]" at bounding box center [530, 320] width 89 height 26
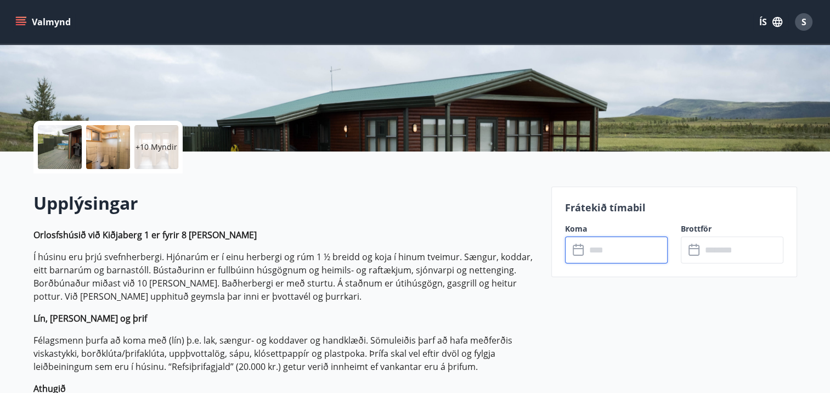
type input "******"
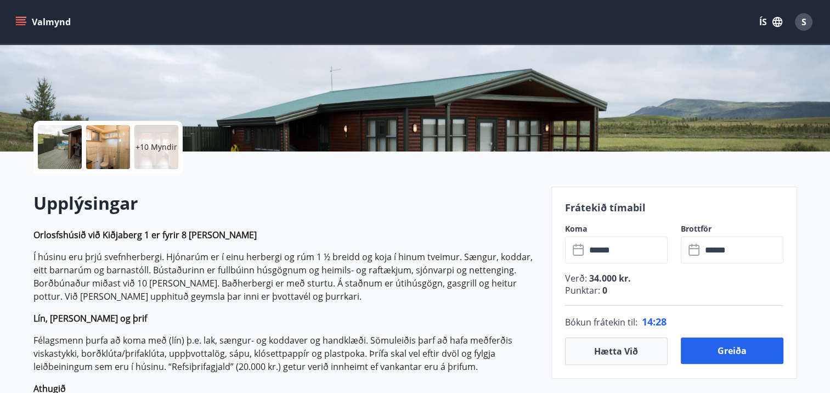
click at [55, 140] on div at bounding box center [60, 147] width 44 height 44
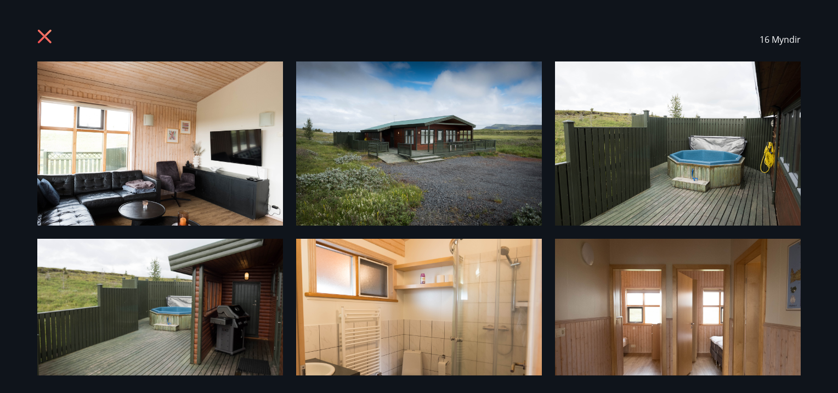
click at [134, 154] on img at bounding box center [160, 143] width 246 height 164
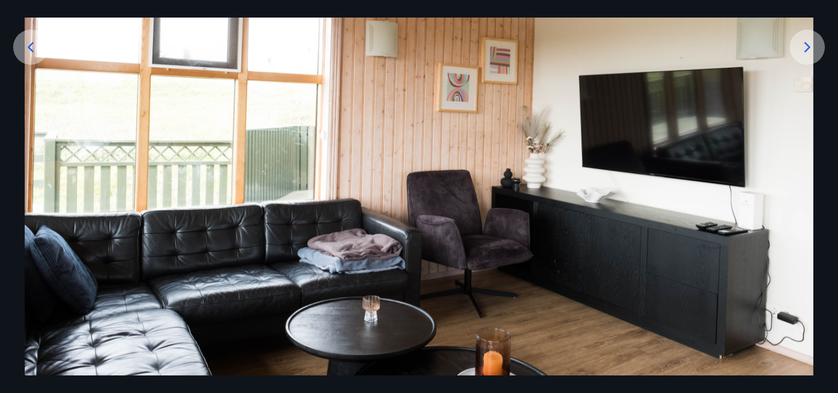
scroll to position [211, 0]
click at [802, 55] on icon at bounding box center [808, 47] width 18 height 18
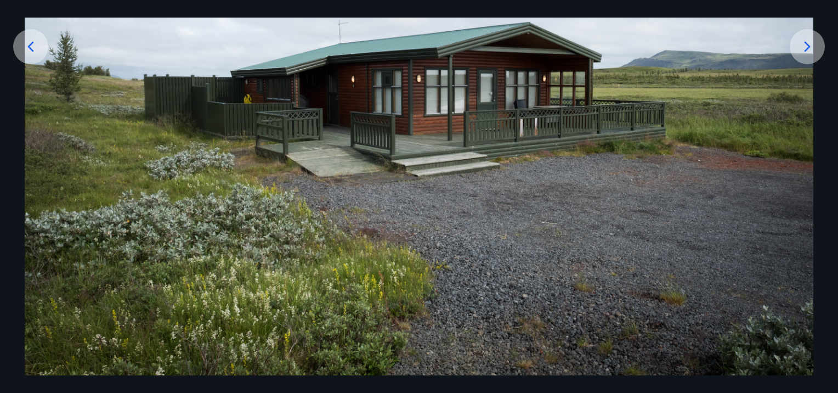
click at [802, 55] on icon at bounding box center [808, 47] width 18 height 18
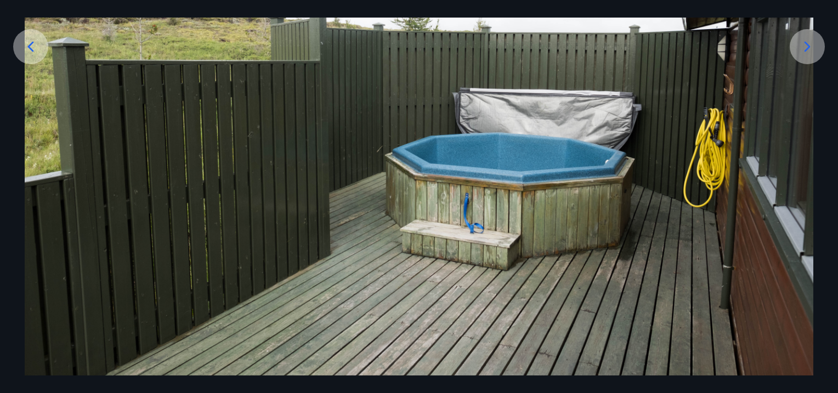
click at [802, 55] on icon at bounding box center [808, 47] width 18 height 18
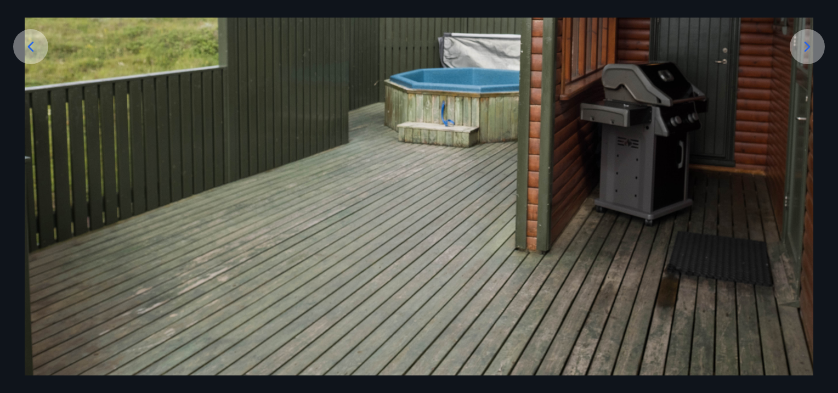
click at [802, 55] on icon at bounding box center [808, 47] width 18 height 18
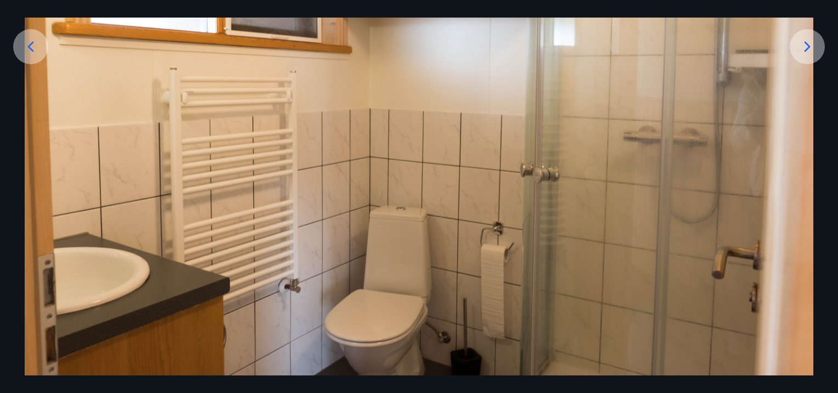
click at [802, 55] on icon at bounding box center [808, 47] width 18 height 18
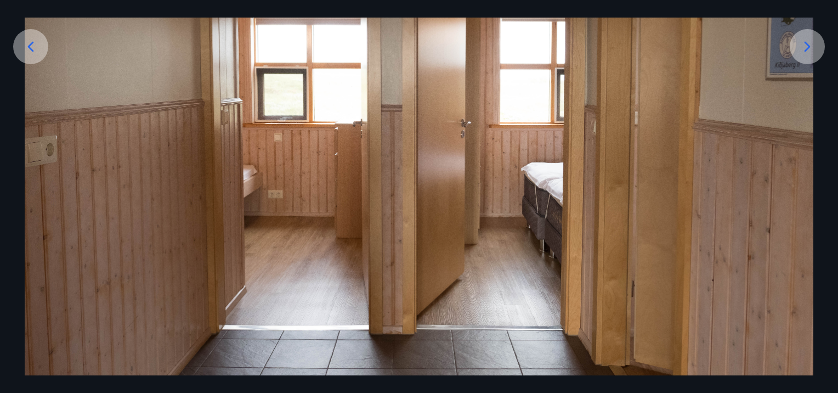
click at [802, 55] on icon at bounding box center [808, 47] width 18 height 18
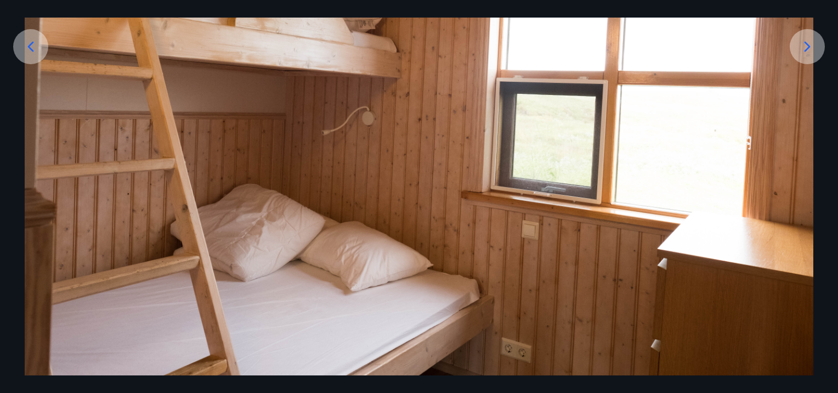
click at [802, 55] on icon at bounding box center [808, 47] width 18 height 18
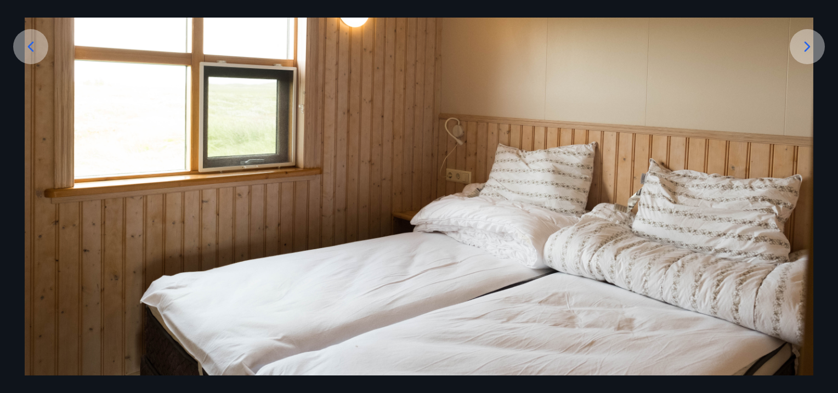
click at [802, 55] on icon at bounding box center [808, 47] width 18 height 18
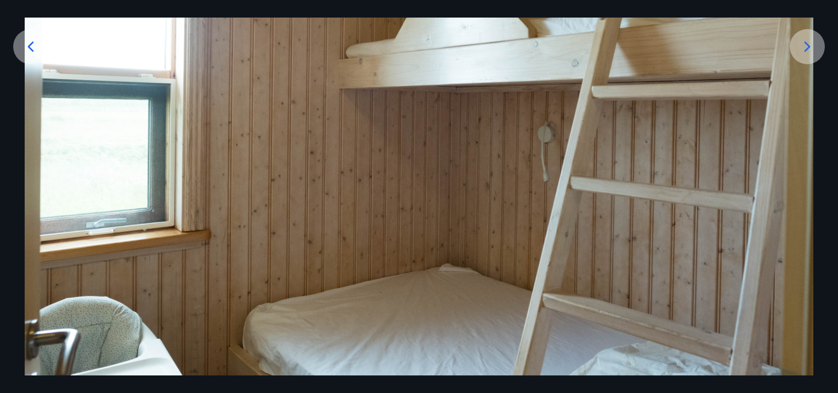
click at [802, 55] on icon at bounding box center [808, 47] width 18 height 18
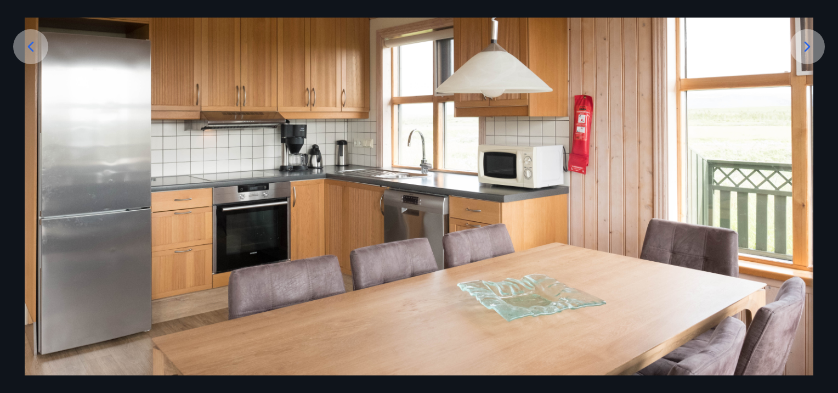
click at [802, 55] on icon at bounding box center [808, 47] width 18 height 18
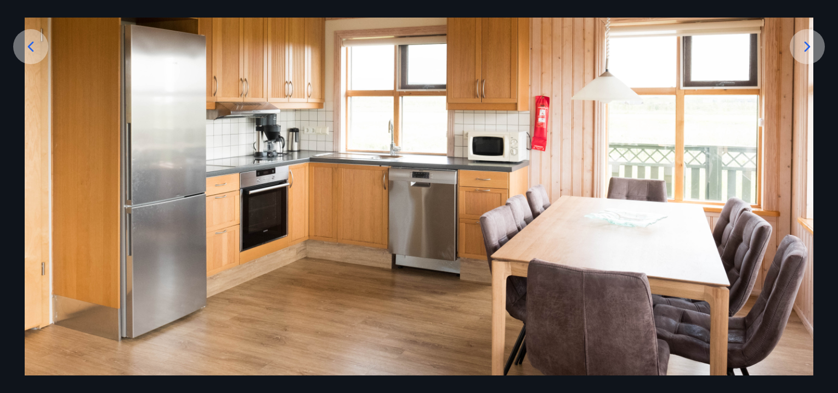
click at [802, 55] on icon at bounding box center [808, 47] width 18 height 18
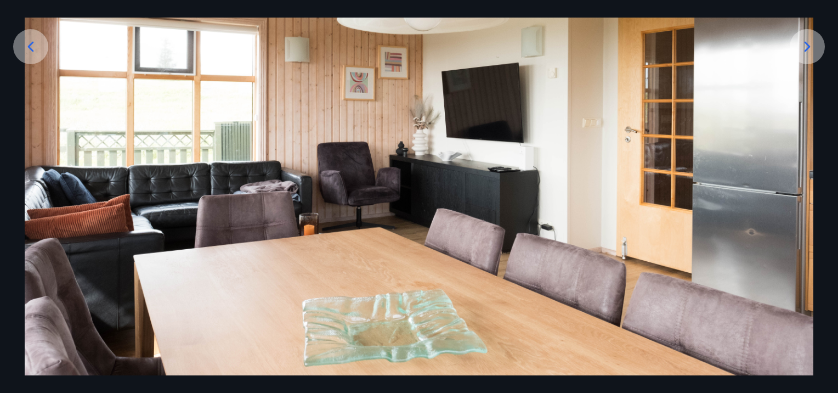
click at [802, 55] on icon at bounding box center [808, 47] width 18 height 18
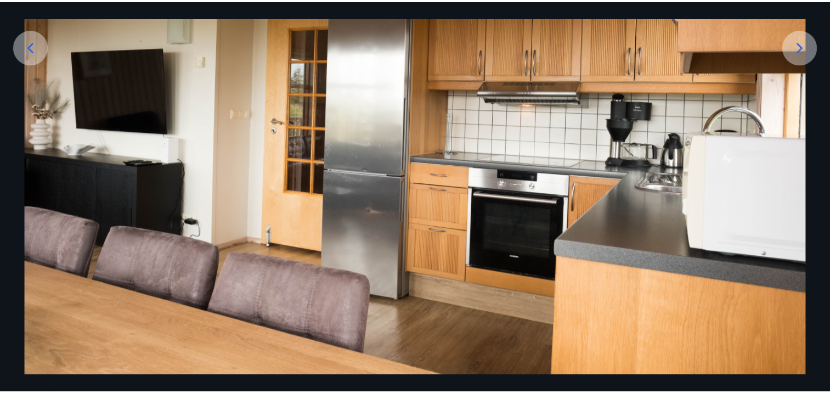
scroll to position [0, 0]
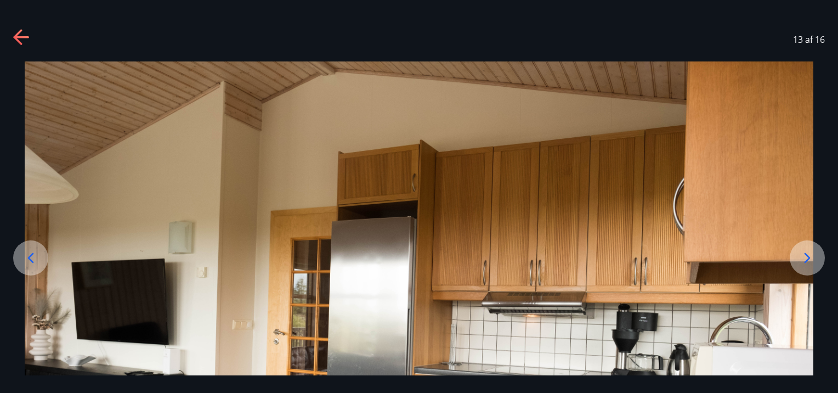
click at [21, 41] on icon at bounding box center [22, 38] width 18 height 18
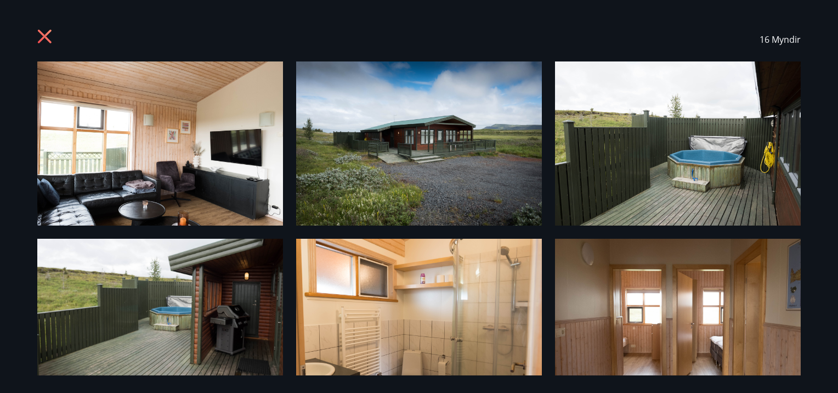
click at [43, 29] on div "16 Myndir" at bounding box center [419, 40] width 764 height 44
click at [43, 35] on icon at bounding box center [45, 37] width 14 height 14
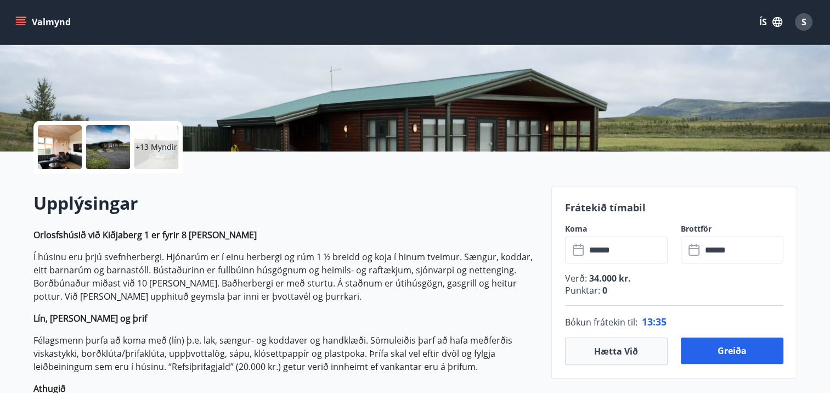
drag, startPoint x: 700, startPoint y: 248, endPoint x: 718, endPoint y: 250, distance: 18.2
drag, startPoint x: 718, startPoint y: 250, endPoint x: 702, endPoint y: 253, distance: 16.1
click at [702, 253] on input "******" at bounding box center [743, 249] width 82 height 27
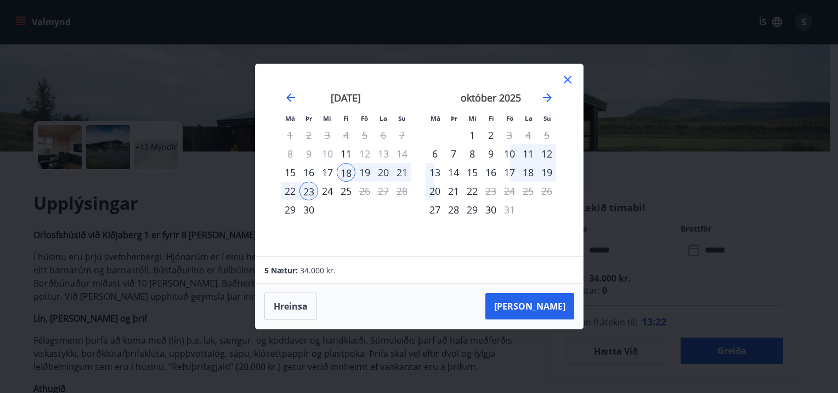
click at [286, 190] on div "22" at bounding box center [290, 191] width 19 height 19
click at [549, 301] on button "[PERSON_NAME]" at bounding box center [530, 306] width 89 height 26
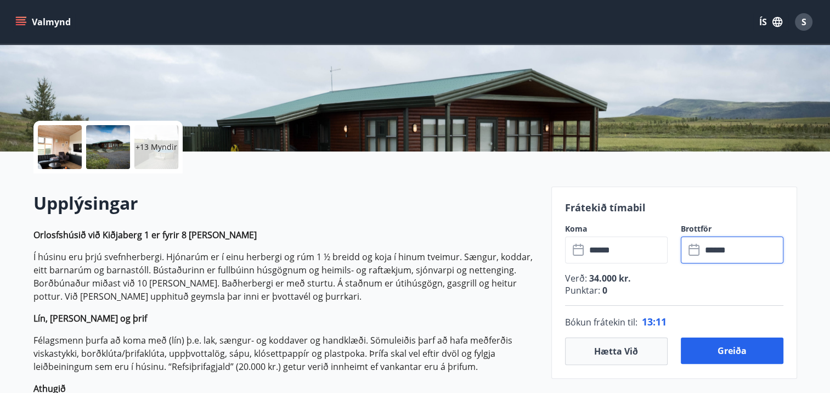
type input "******"
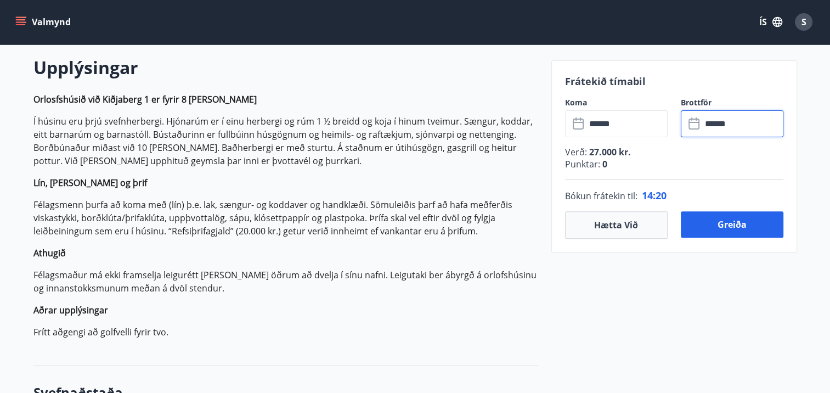
scroll to position [314, 0]
drag, startPoint x: 559, startPoint y: 318, endPoint x: 581, endPoint y: 284, distance: 40.5
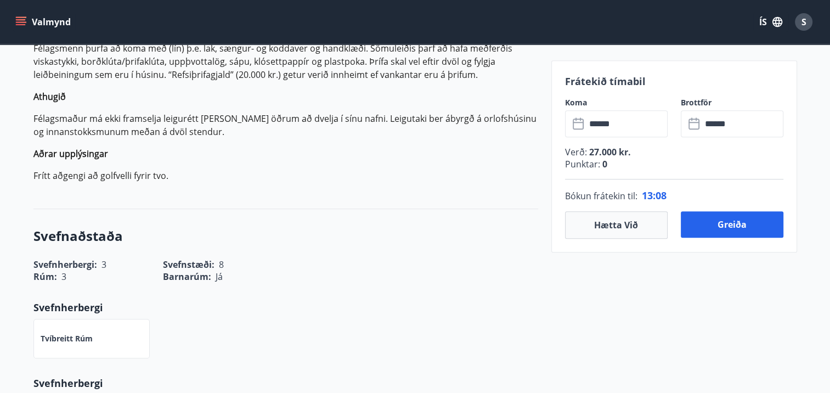
scroll to position [0, 0]
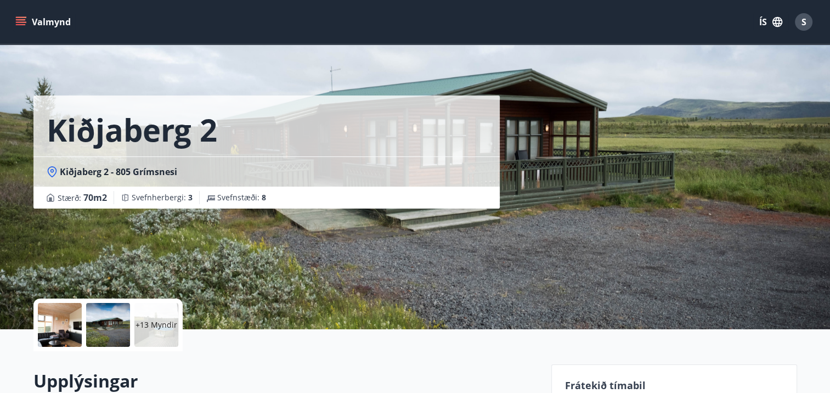
click at [0, 123] on div "Kiðjaberg 2 Kiðjaberg 2 - 805 Grímsnesi Stærð : 70 m2 [GEOGRAPHIC_DATA] : 3 Sve…" at bounding box center [415, 164] width 830 height 329
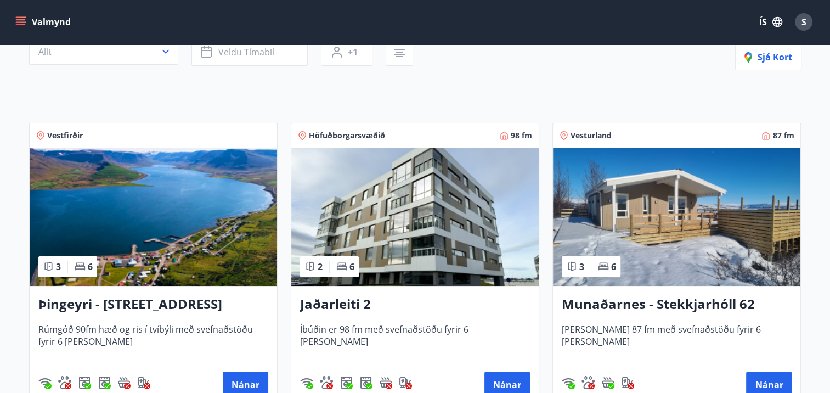
scroll to position [129, 0]
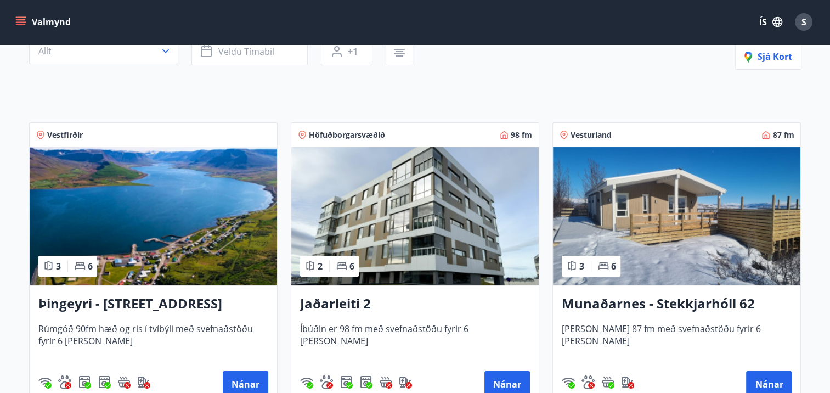
click at [682, 304] on h3 "Munaðarnes - Stekkjarhóll 62" at bounding box center [677, 304] width 230 height 20
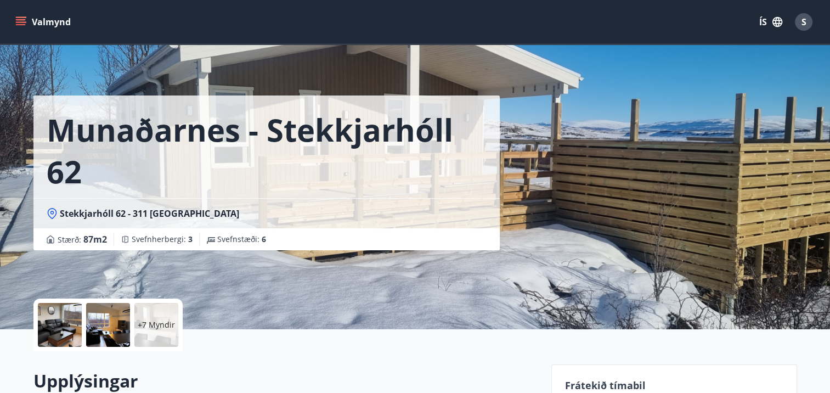
click at [101, 334] on div at bounding box center [108, 325] width 44 height 44
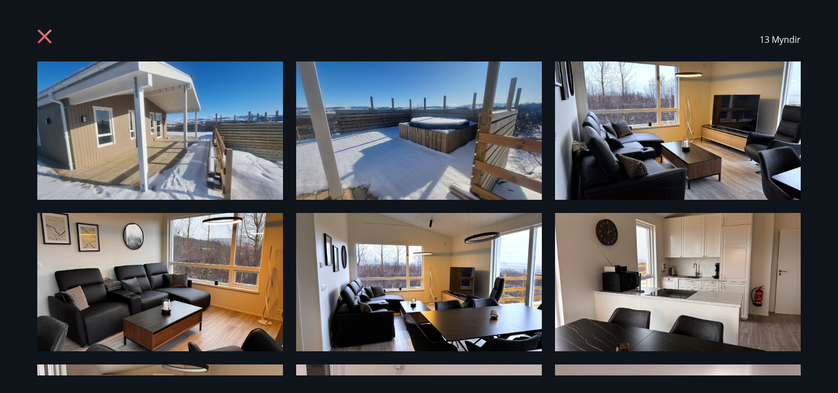
click at [47, 36] on icon at bounding box center [46, 38] width 18 height 18
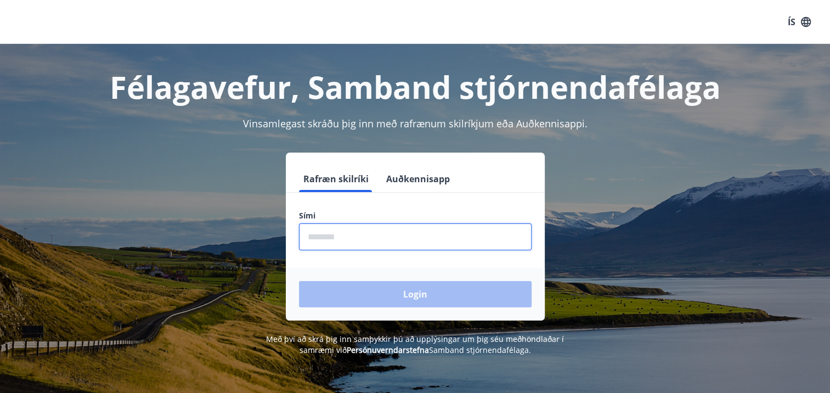
click at [339, 237] on input "phone" at bounding box center [415, 236] width 233 height 27
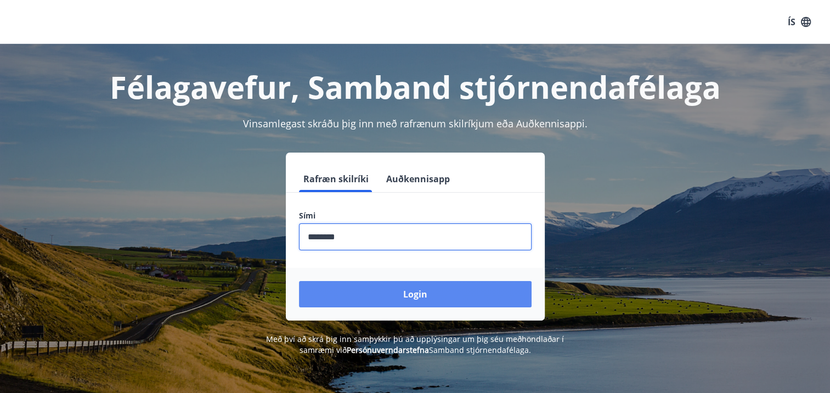
type input "********"
click at [399, 290] on button "Login" at bounding box center [415, 294] width 233 height 26
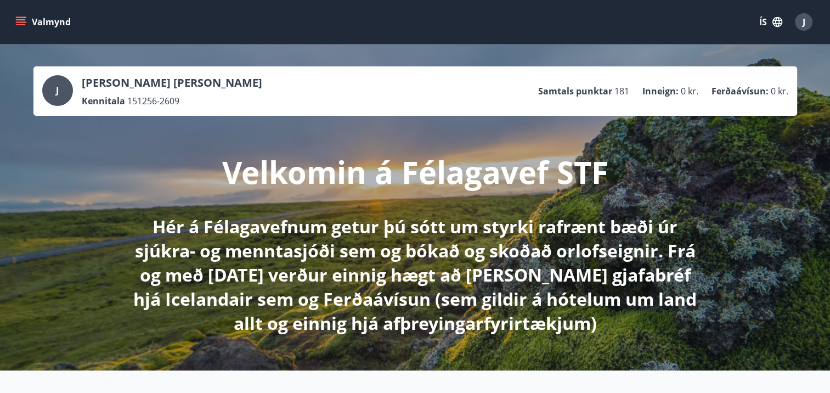
click at [37, 22] on button "Valmynd" at bounding box center [44, 22] width 62 height 20
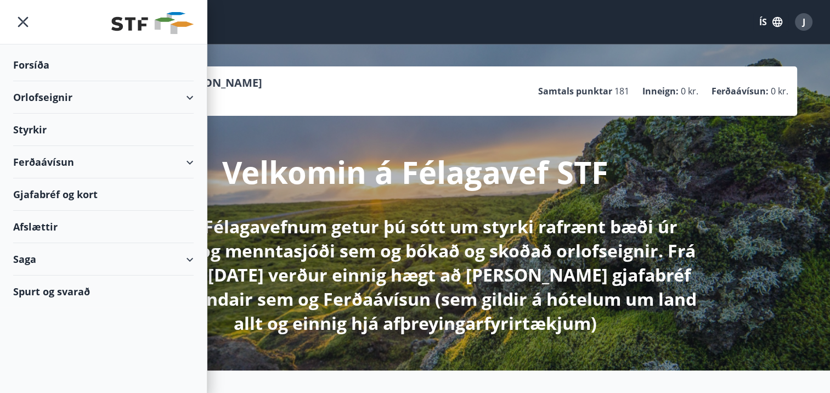
click at [57, 96] on div "Orlofseignir" at bounding box center [103, 97] width 180 height 32
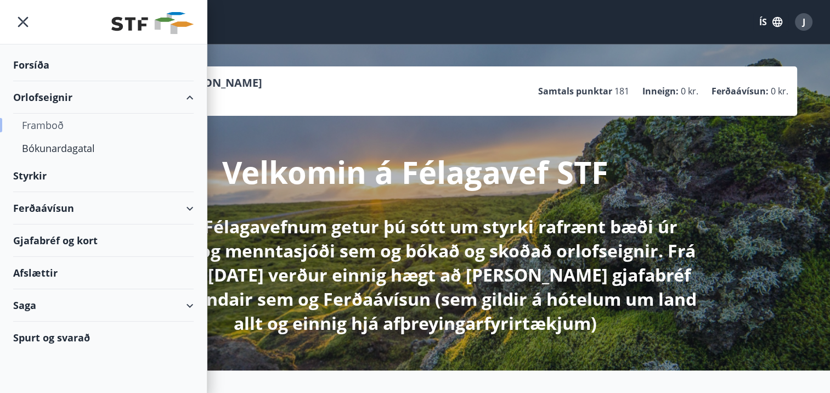
click at [53, 128] on div "Framboð" at bounding box center [103, 125] width 163 height 23
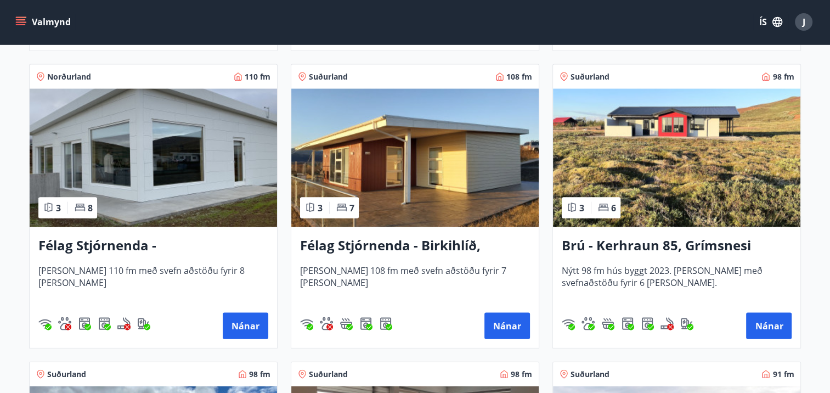
scroll to position [2269, 0]
click at [437, 242] on h3 "Félag Stjórnenda - Birkihlíð, Brekkuheiði" at bounding box center [415, 246] width 230 height 20
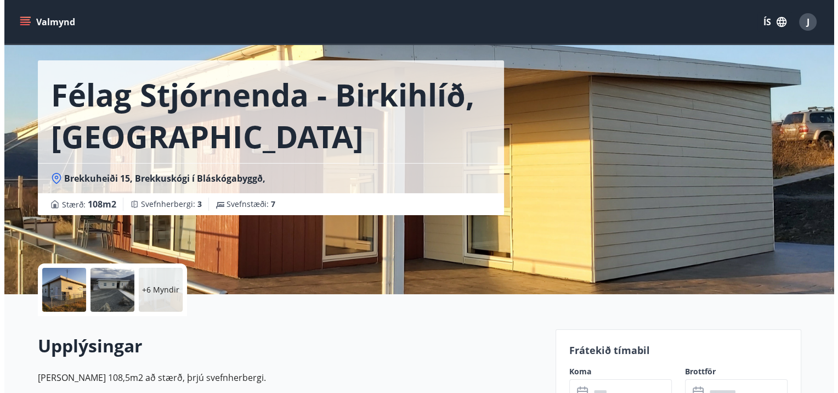
scroll to position [27, 0]
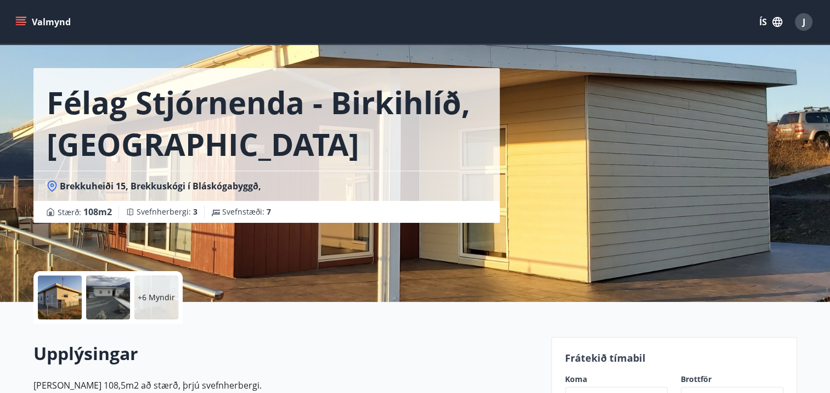
click at [121, 300] on div at bounding box center [108, 297] width 44 height 44
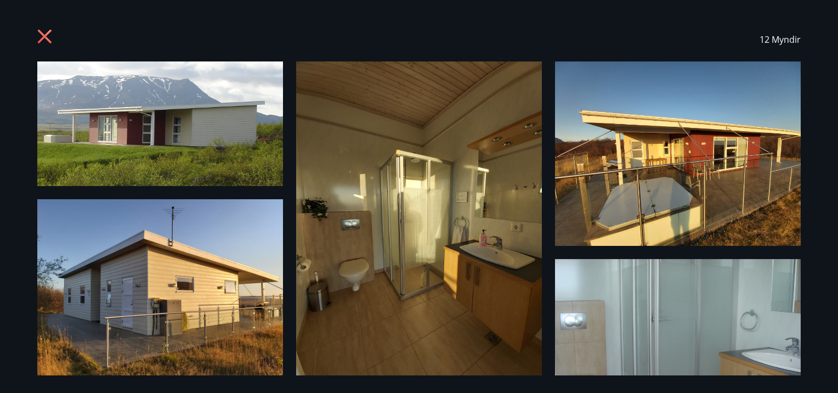
click at [403, 154] on img at bounding box center [419, 225] width 246 height 328
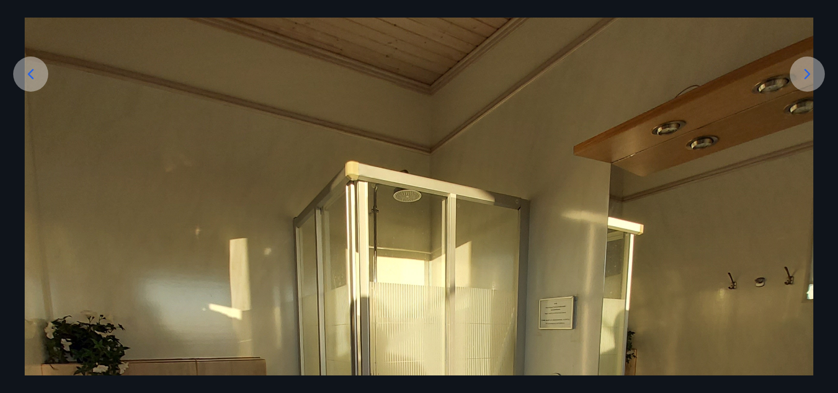
scroll to position [176, 0]
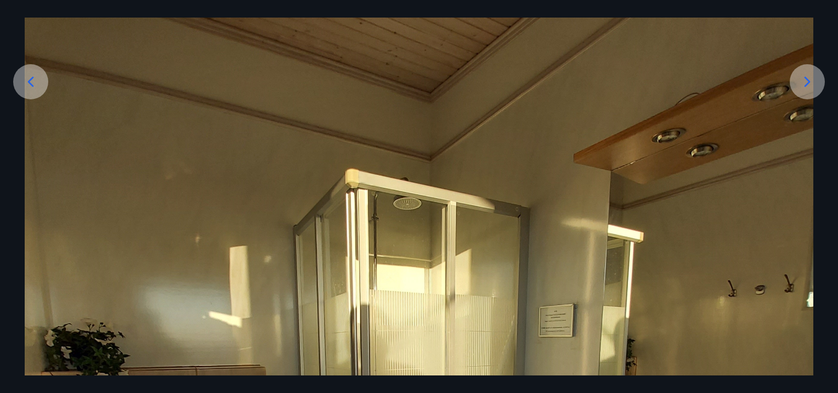
click at [814, 79] on icon at bounding box center [808, 82] width 18 height 18
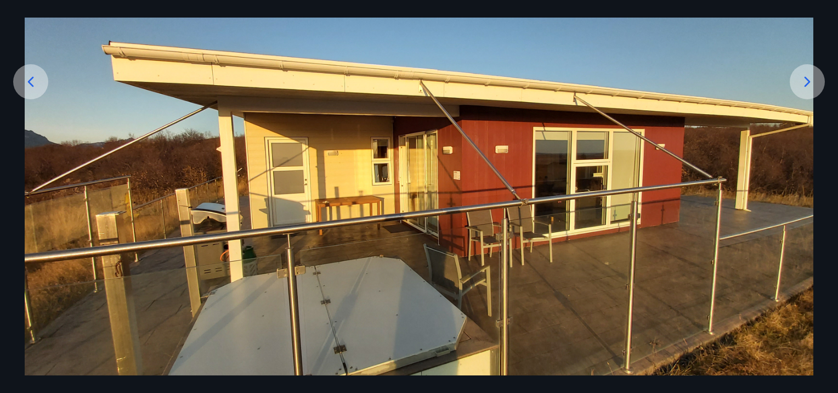
click at [814, 79] on icon at bounding box center [808, 82] width 18 height 18
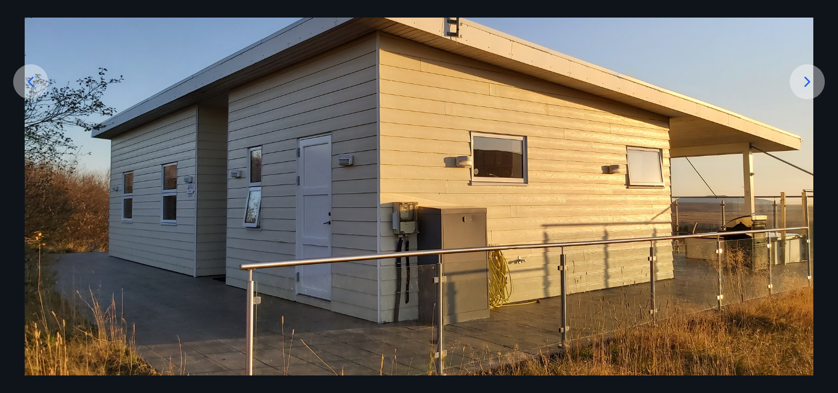
click at [814, 79] on icon at bounding box center [808, 82] width 18 height 18
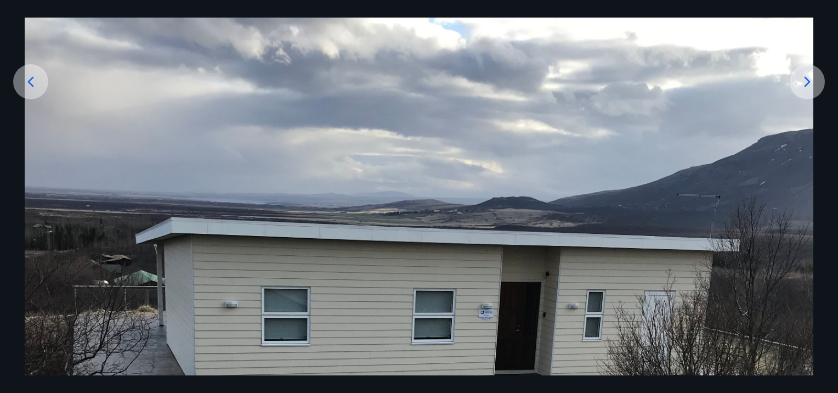
click at [814, 79] on icon at bounding box center [808, 82] width 18 height 18
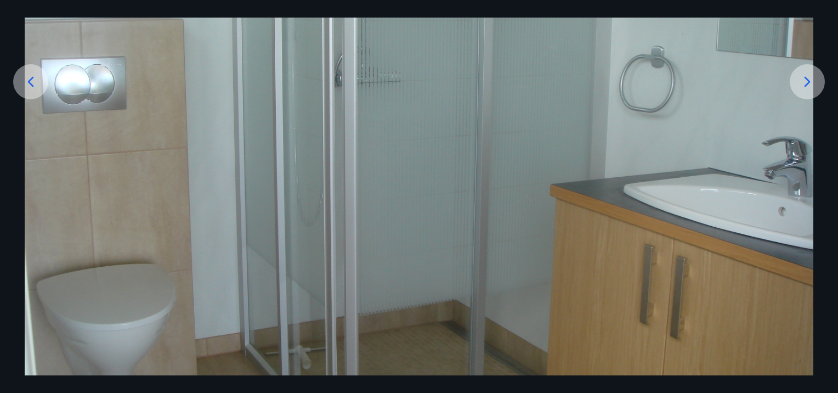
click at [814, 79] on icon at bounding box center [808, 82] width 18 height 18
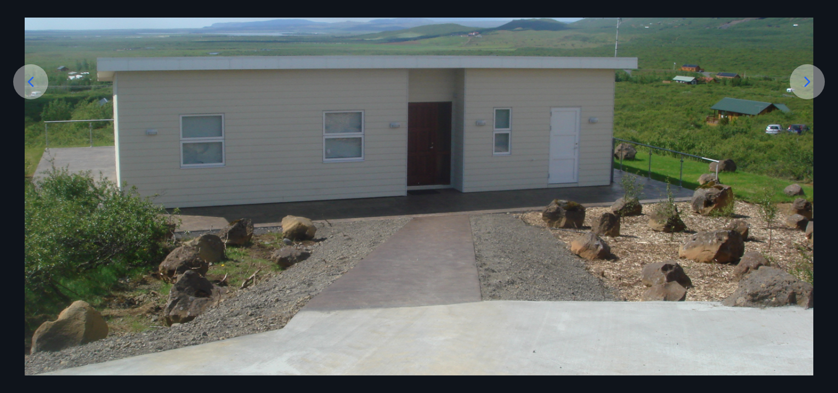
click at [814, 79] on icon at bounding box center [808, 82] width 18 height 18
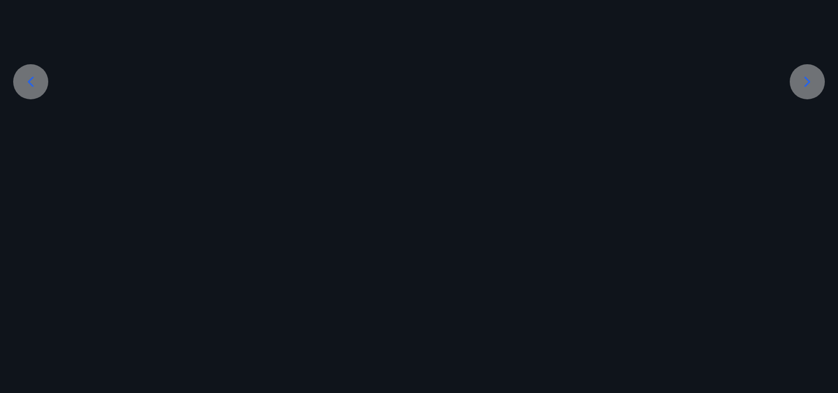
scroll to position [8, 0]
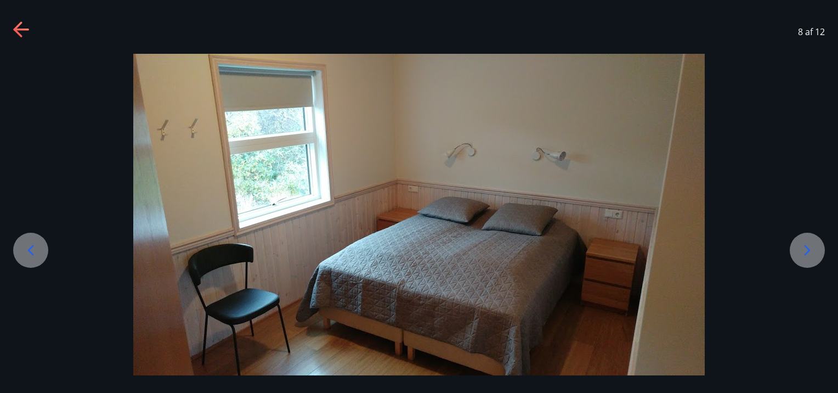
click at [804, 247] on icon at bounding box center [808, 250] width 18 height 18
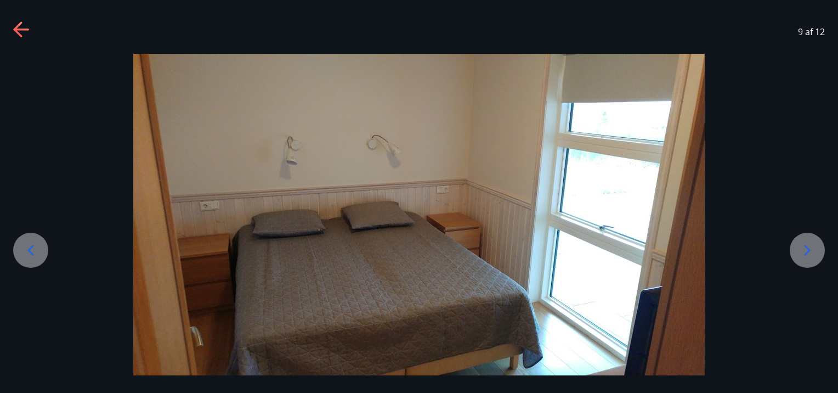
click at [804, 247] on icon at bounding box center [808, 250] width 18 height 18
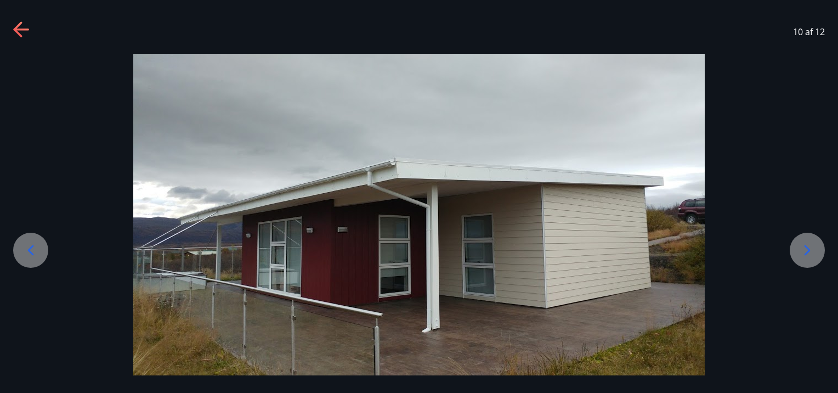
click at [804, 247] on icon at bounding box center [808, 250] width 18 height 18
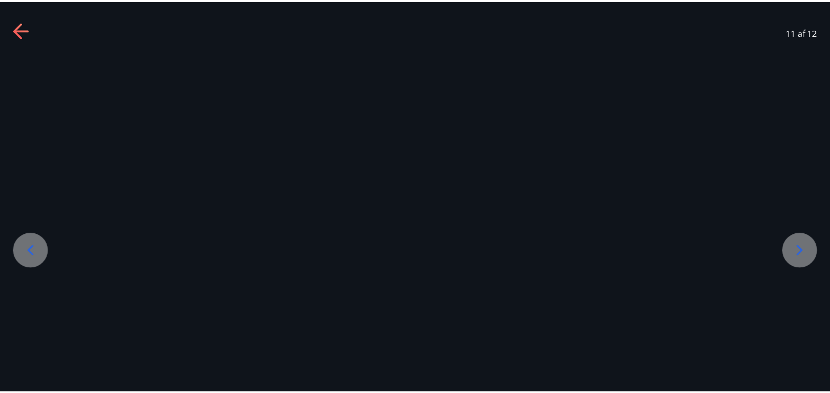
scroll to position [176, 0]
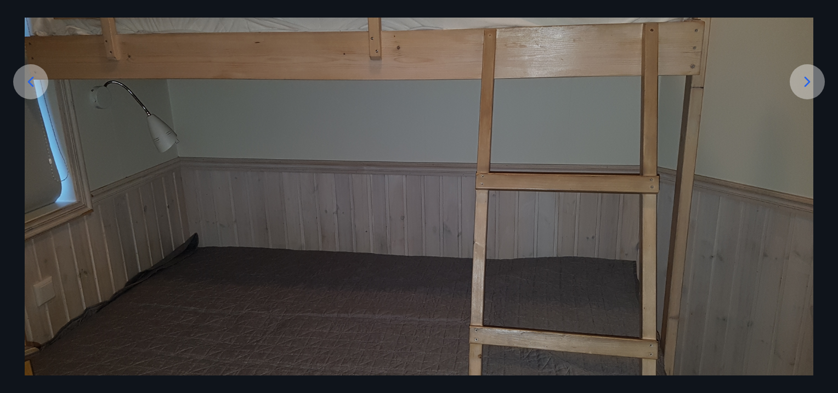
click at [804, 247] on img at bounding box center [419, 181] width 789 height 592
click at [808, 83] on icon at bounding box center [808, 82] width 6 height 10
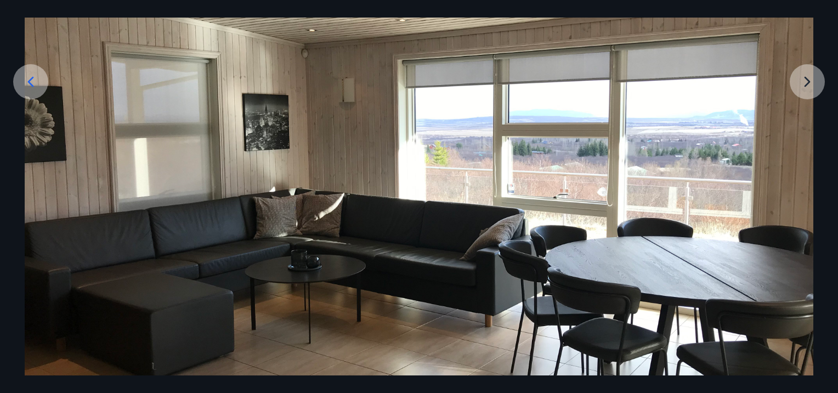
click at [808, 83] on img at bounding box center [419, 181] width 789 height 592
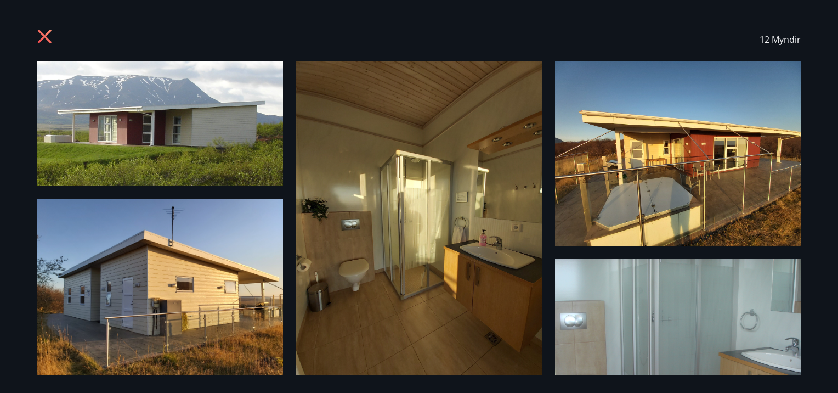
click at [44, 35] on icon at bounding box center [44, 36] width 3 height 3
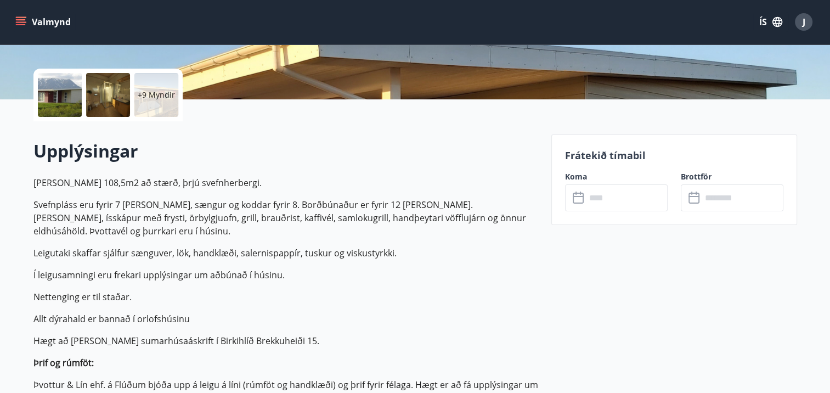
scroll to position [230, 0]
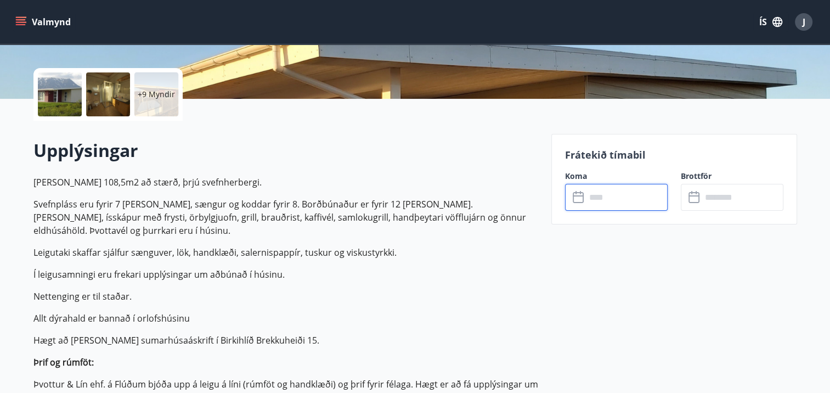
click at [597, 202] on input "text" at bounding box center [627, 197] width 82 height 27
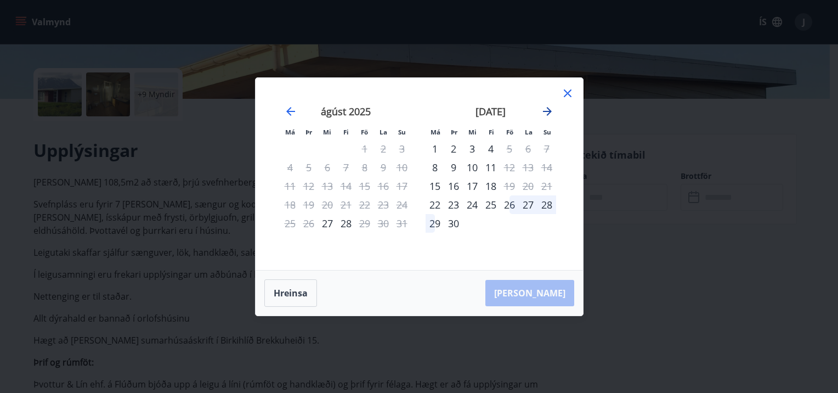
click at [546, 109] on icon "Move forward to switch to the next month." at bounding box center [547, 111] width 13 height 13
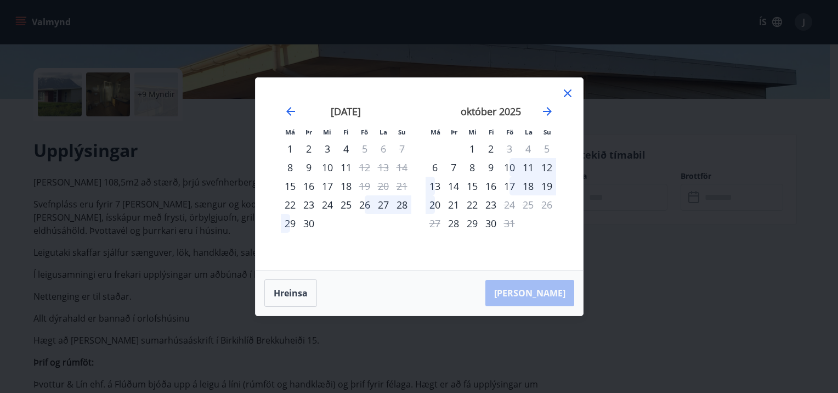
click at [347, 202] on div "25" at bounding box center [346, 204] width 19 height 19
click at [292, 221] on div "29" at bounding box center [290, 223] width 19 height 19
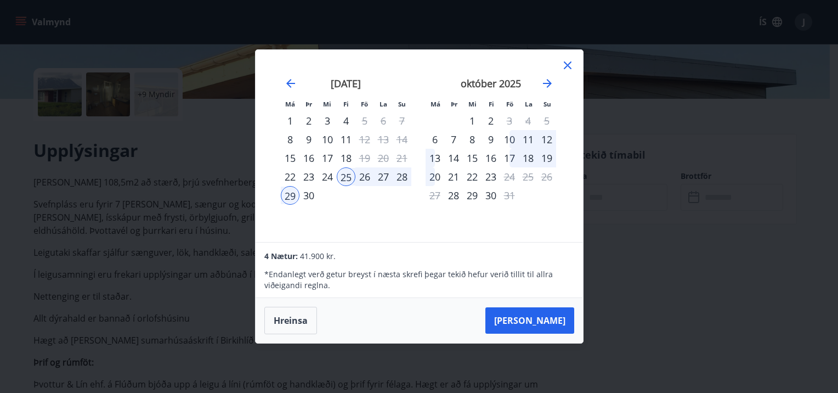
click at [569, 65] on icon at bounding box center [567, 65] width 13 height 13
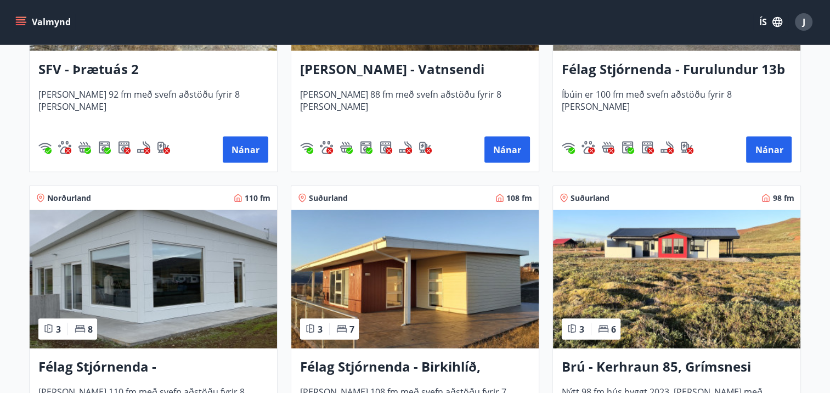
scroll to position [2275, 0]
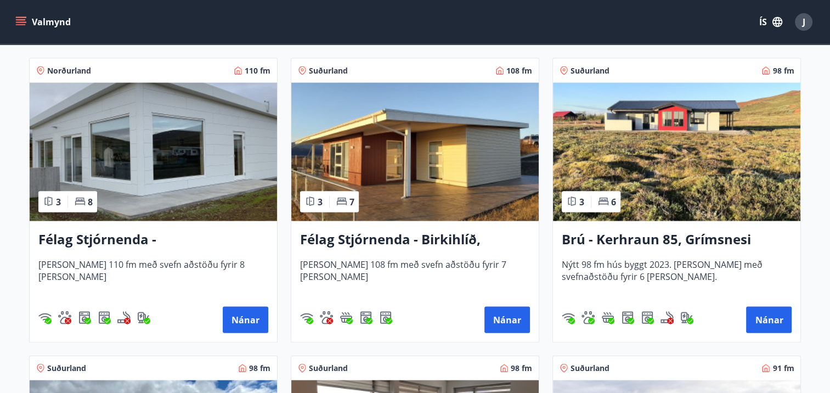
click at [675, 241] on h3 "Brú - Kerhraun 85, Grímsnesi (rautt hús) (gæludýr velkomin)" at bounding box center [677, 240] width 230 height 20
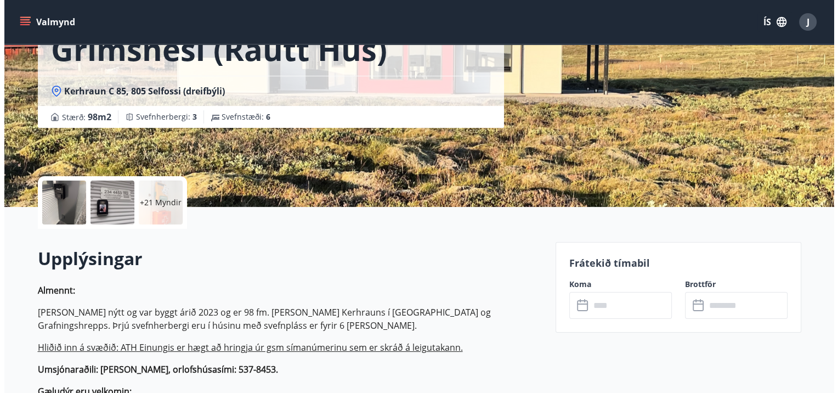
scroll to position [33, 0]
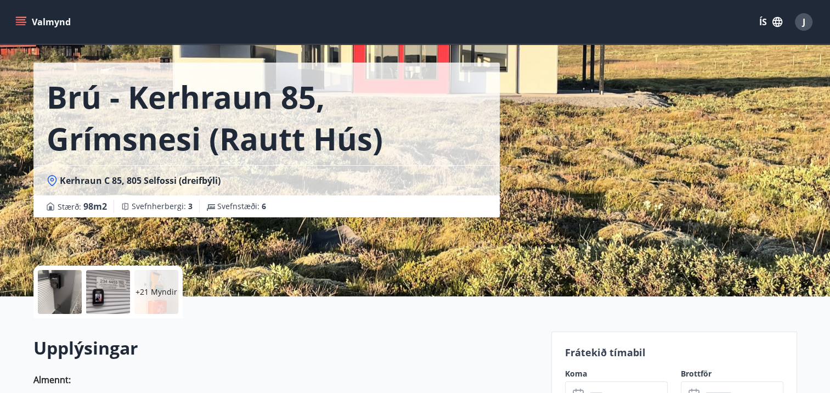
click at [146, 281] on div "+21 Myndir" at bounding box center [156, 292] width 44 height 44
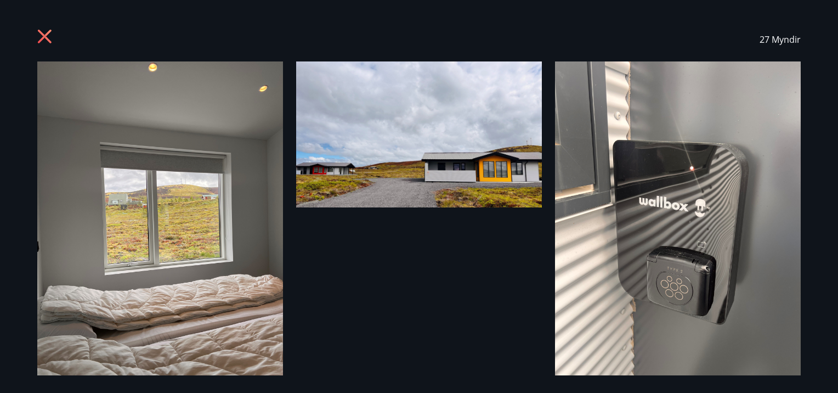
click at [146, 281] on img at bounding box center [160, 225] width 246 height 328
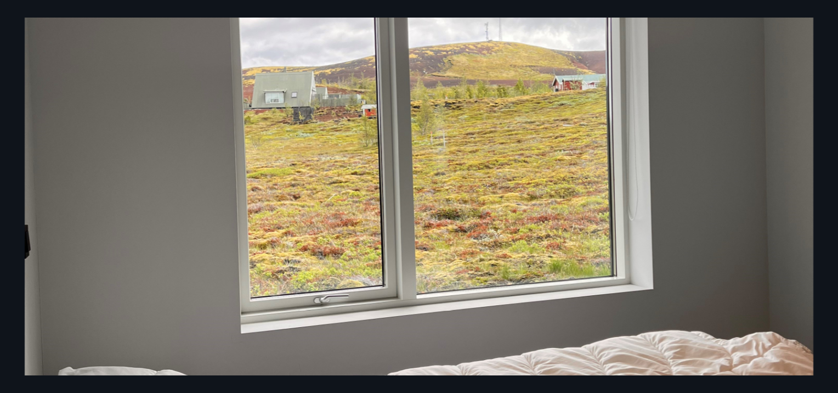
scroll to position [415, 0]
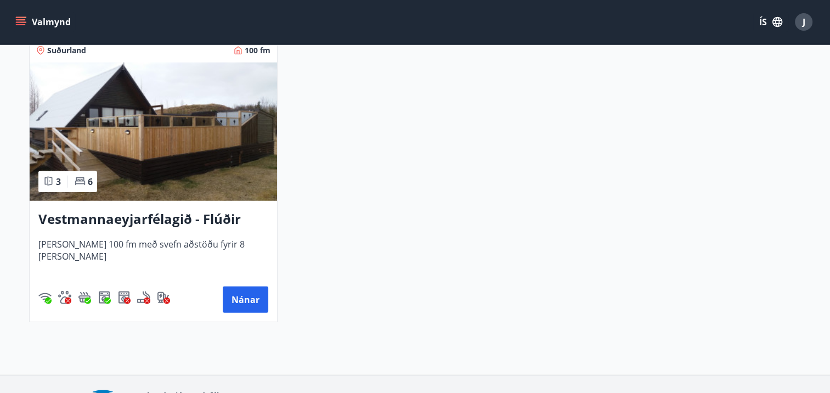
scroll to position [2890, 0]
click at [205, 217] on h3 "Vestmannaeyjarfélagið - Flúðir" at bounding box center [153, 220] width 230 height 20
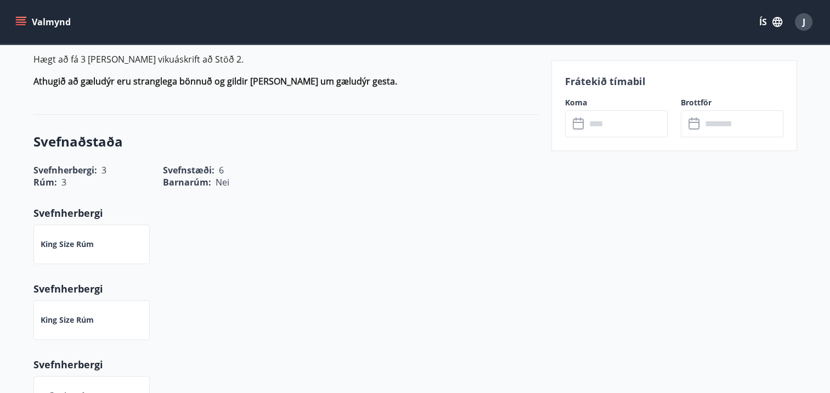
scroll to position [374, 0]
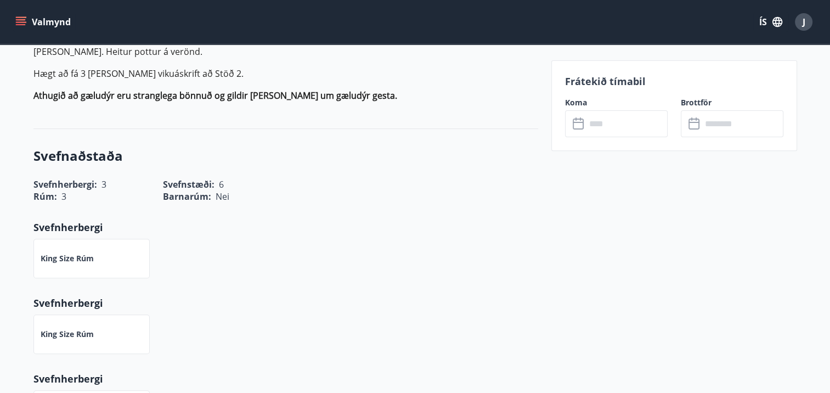
click at [579, 123] on icon at bounding box center [579, 123] width 13 height 13
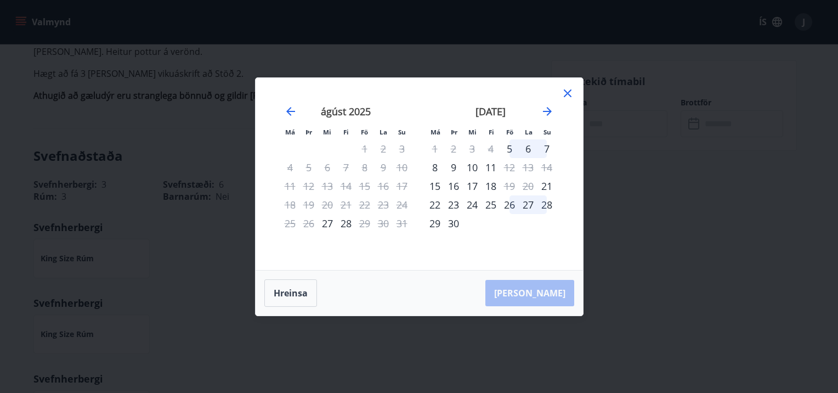
click at [509, 204] on div "26" at bounding box center [509, 204] width 19 height 19
click at [494, 200] on div "25" at bounding box center [491, 204] width 19 height 19
click at [489, 201] on div "25" at bounding box center [491, 204] width 19 height 19
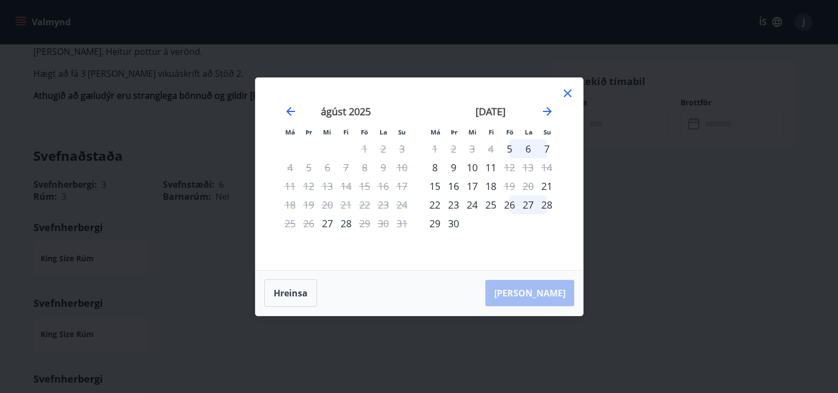
click at [496, 162] on div "11" at bounding box center [491, 167] width 19 height 19
click at [567, 99] on icon at bounding box center [567, 93] width 13 height 13
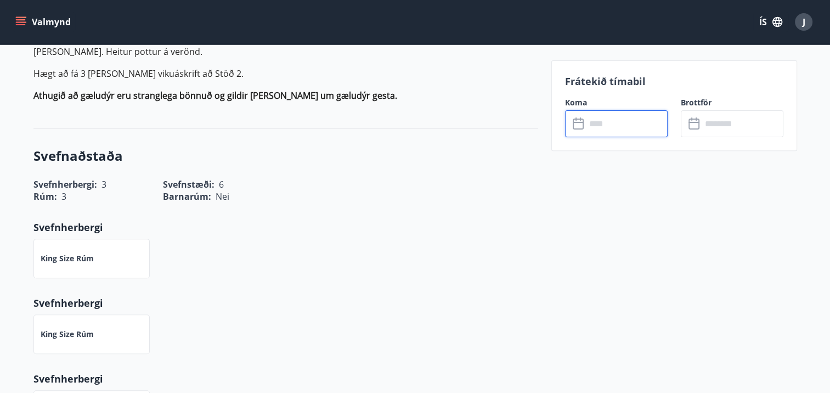
click at [600, 124] on input "text" at bounding box center [627, 123] width 82 height 27
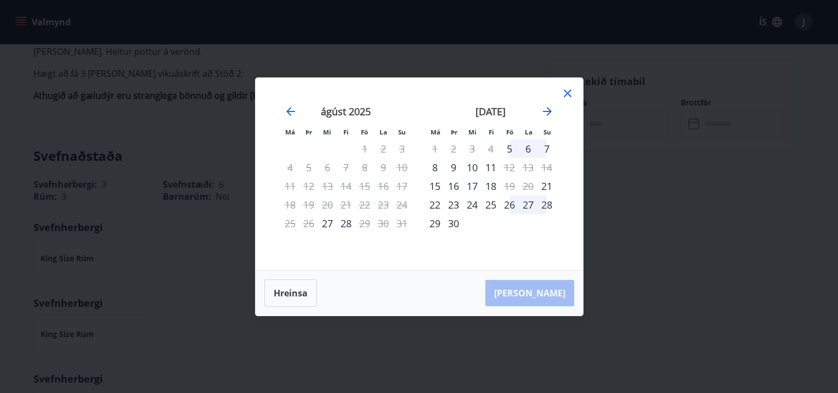
click at [492, 200] on div "25" at bounding box center [491, 204] width 19 height 19
click at [550, 202] on div "28" at bounding box center [547, 204] width 19 height 19
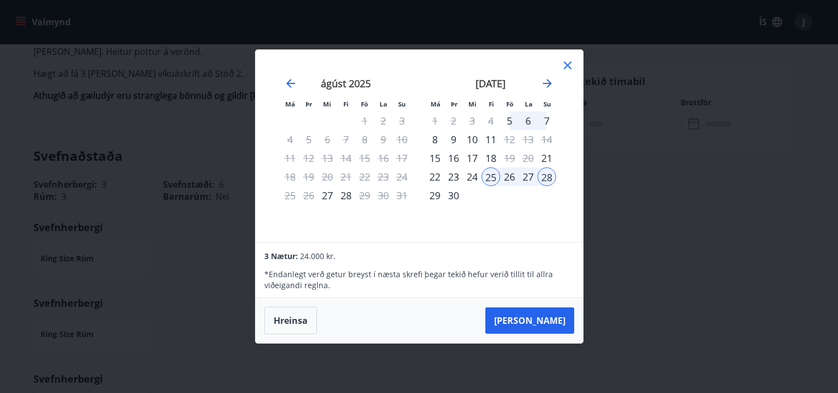
click at [564, 64] on icon at bounding box center [567, 65] width 13 height 13
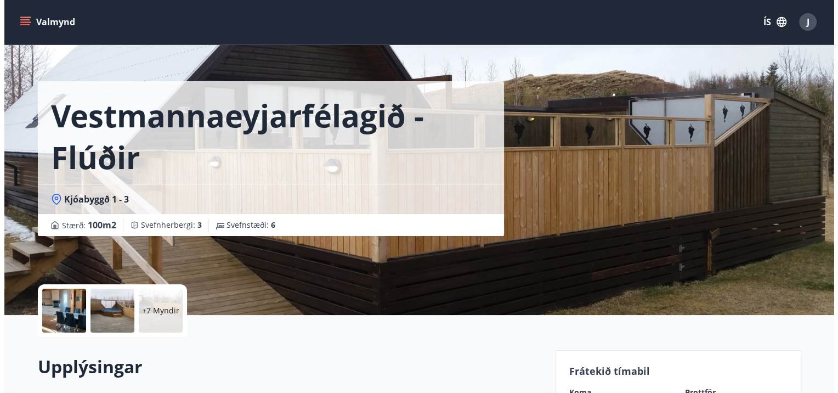
scroll to position [0, 0]
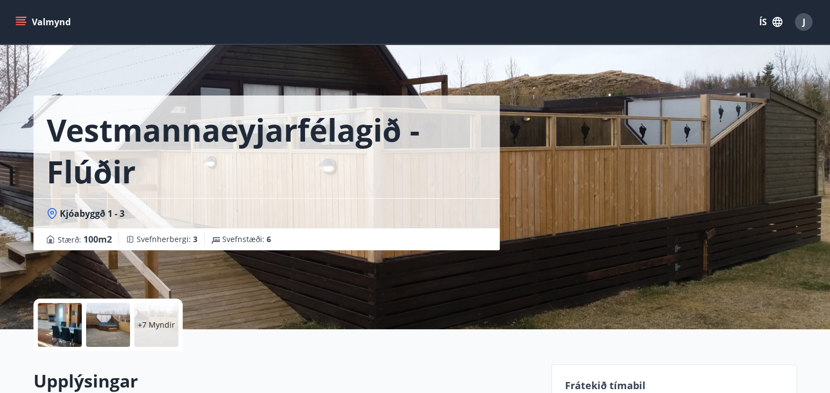
click at [54, 328] on div at bounding box center [60, 325] width 44 height 44
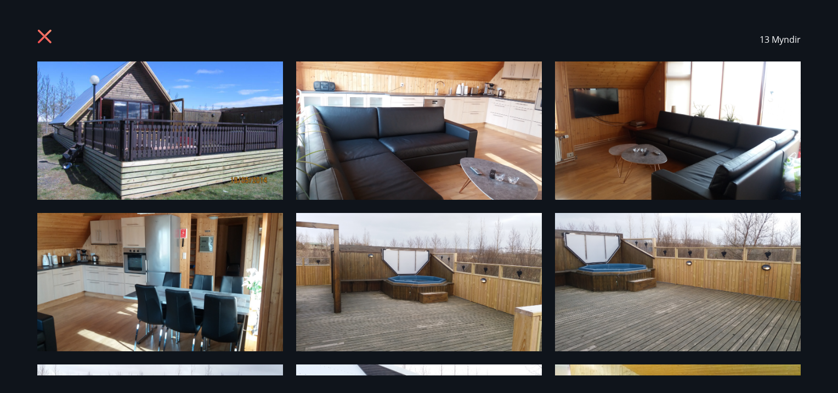
click at [184, 115] on img at bounding box center [160, 130] width 246 height 138
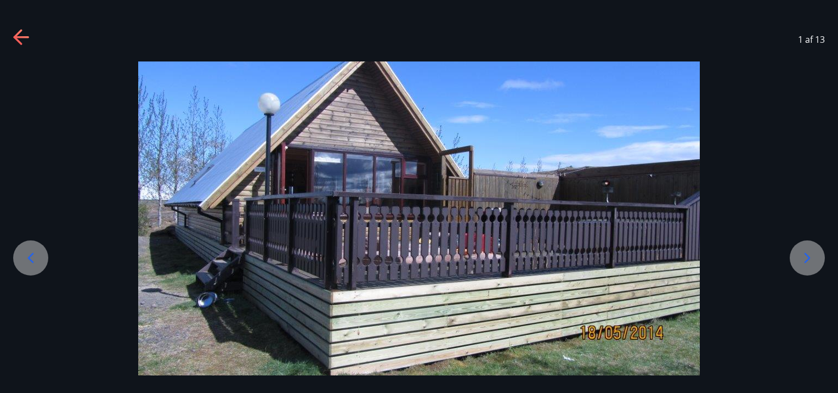
click at [808, 262] on icon at bounding box center [808, 258] width 18 height 18
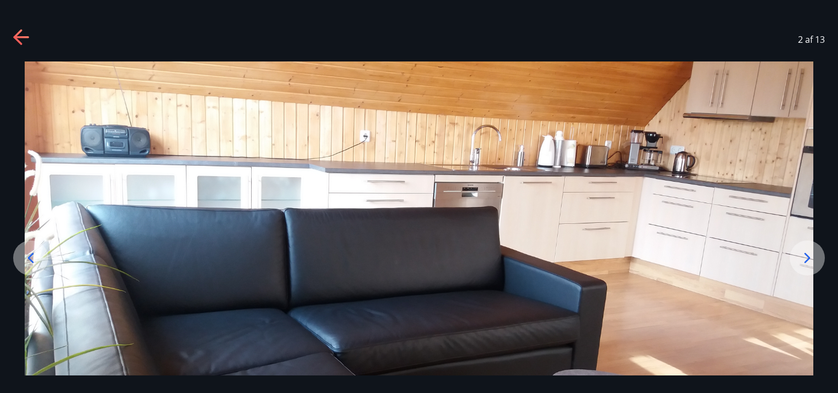
click at [808, 262] on icon at bounding box center [808, 258] width 18 height 18
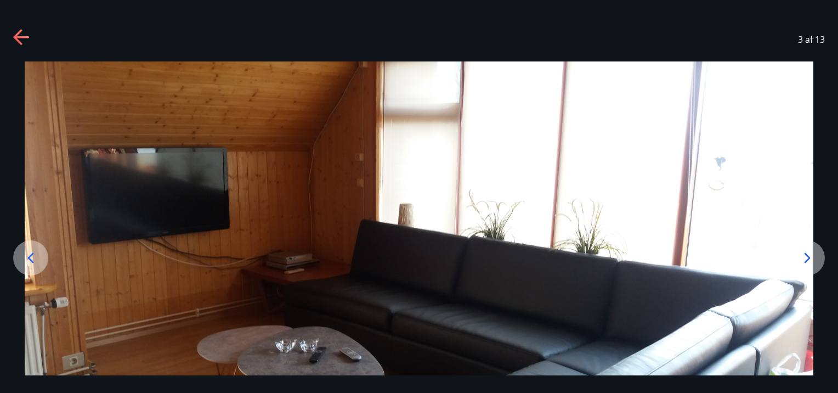
click at [808, 262] on icon at bounding box center [808, 258] width 18 height 18
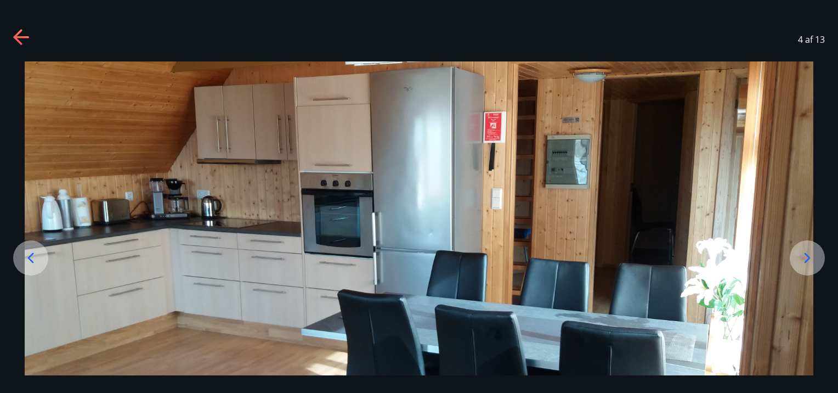
click at [808, 262] on icon at bounding box center [808, 258] width 18 height 18
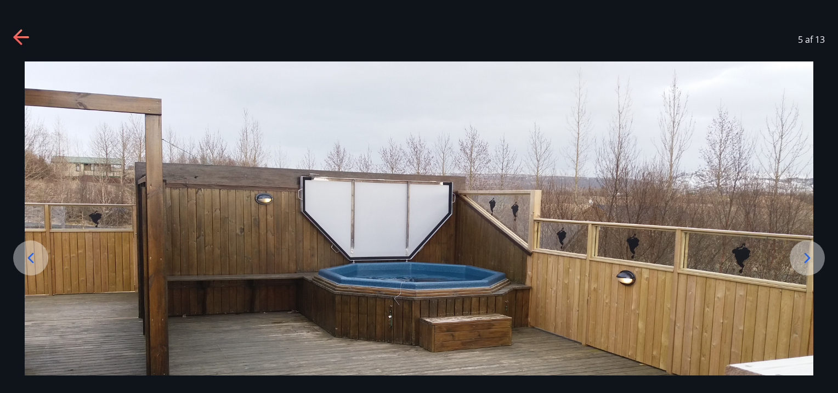
click at [808, 262] on icon at bounding box center [808, 258] width 18 height 18
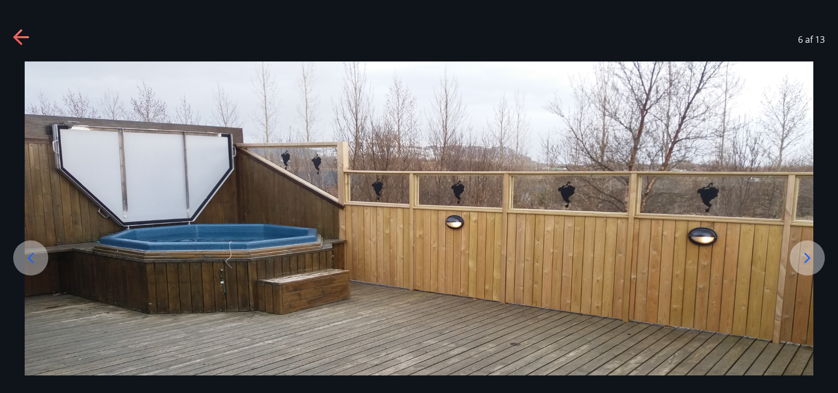
click at [808, 262] on icon at bounding box center [808, 258] width 18 height 18
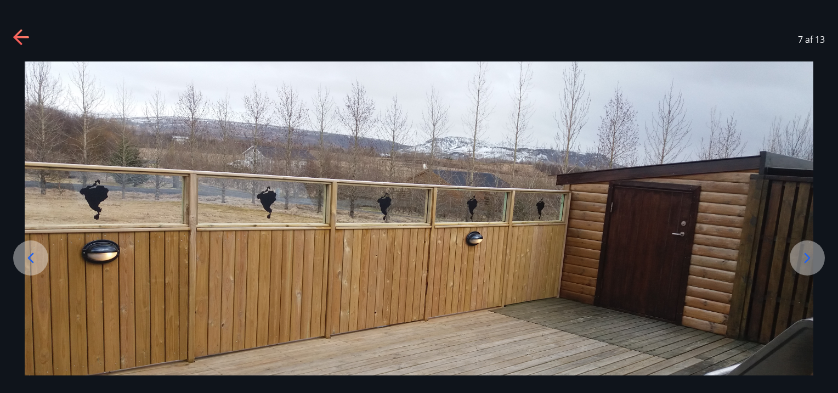
click at [808, 262] on icon at bounding box center [808, 258] width 18 height 18
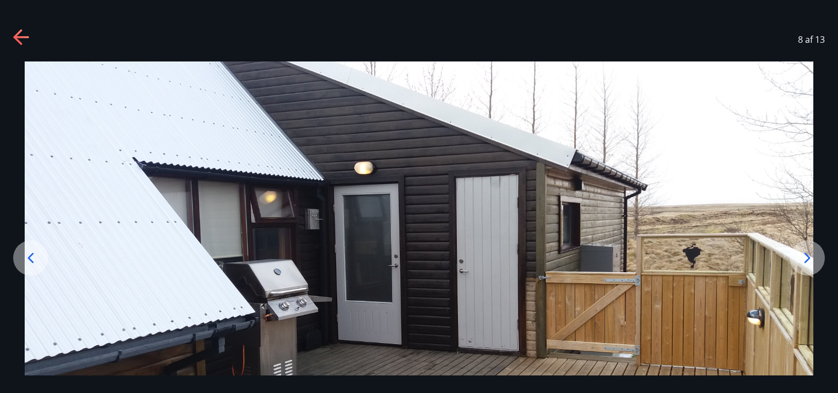
click at [808, 262] on icon at bounding box center [808, 258] width 18 height 18
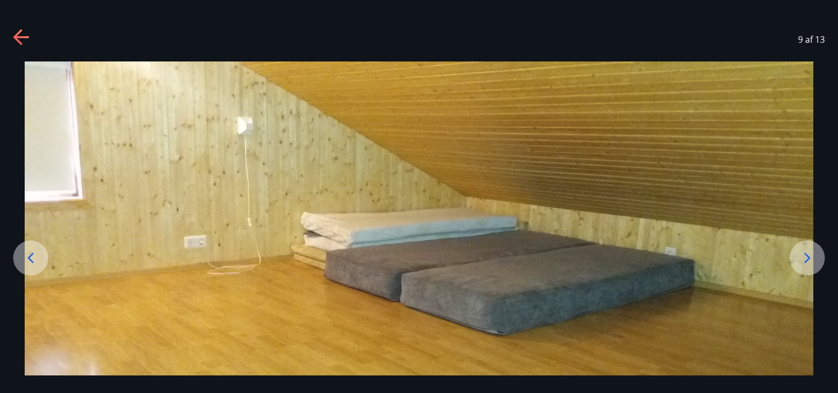
click at [808, 262] on icon at bounding box center [808, 258] width 18 height 18
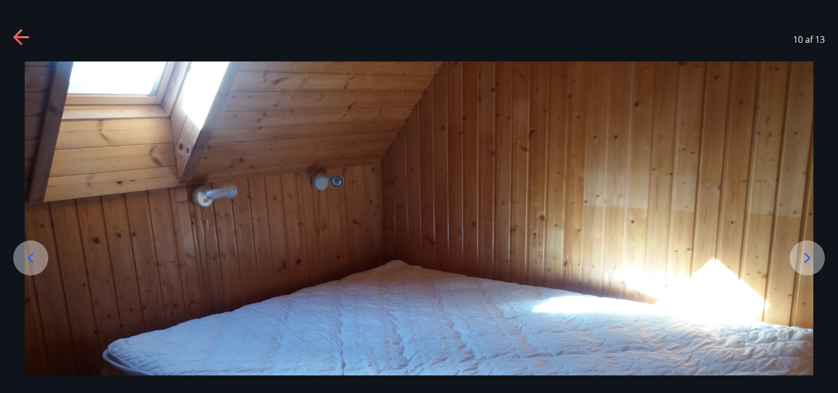
click at [808, 262] on icon at bounding box center [808, 258] width 18 height 18
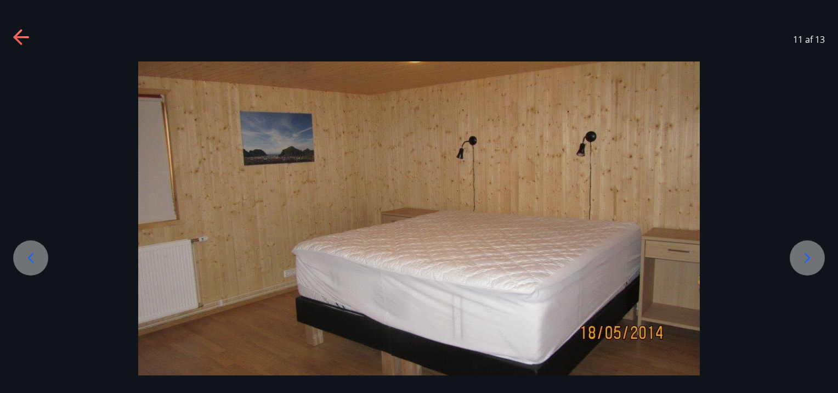
click at [808, 262] on icon at bounding box center [808, 258] width 18 height 18
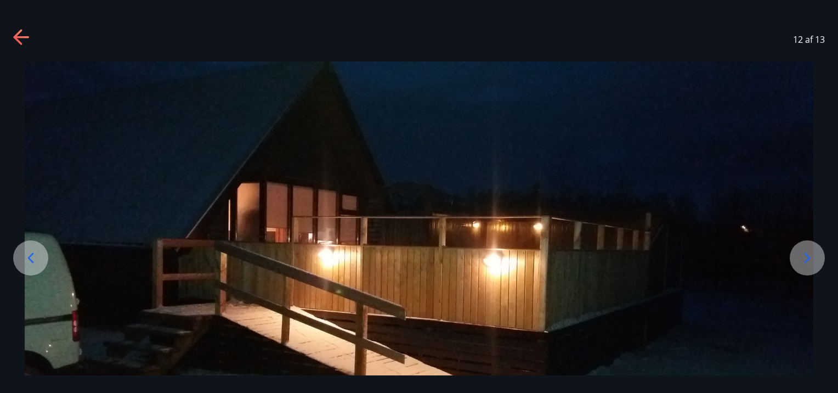
click at [808, 262] on icon at bounding box center [808, 258] width 18 height 18
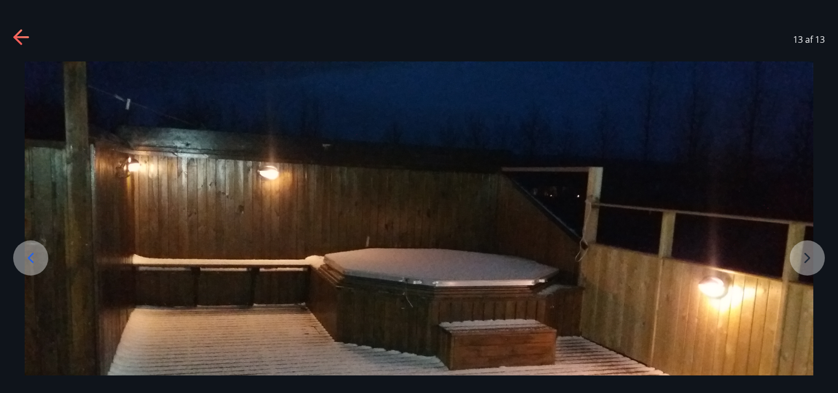
click at [808, 262] on img at bounding box center [419, 283] width 789 height 444
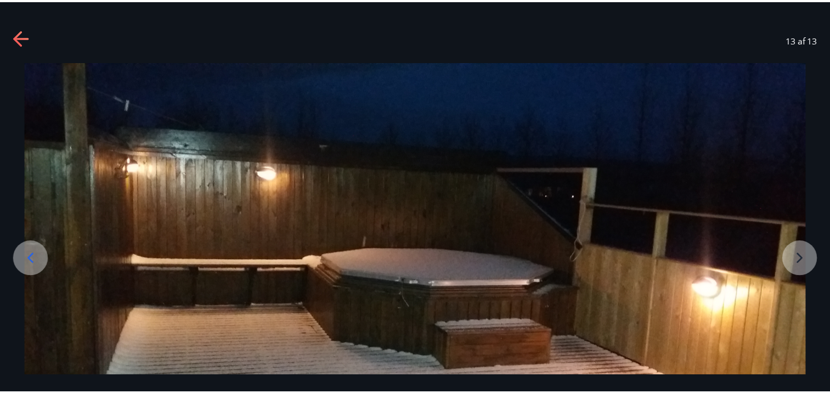
scroll to position [44, 0]
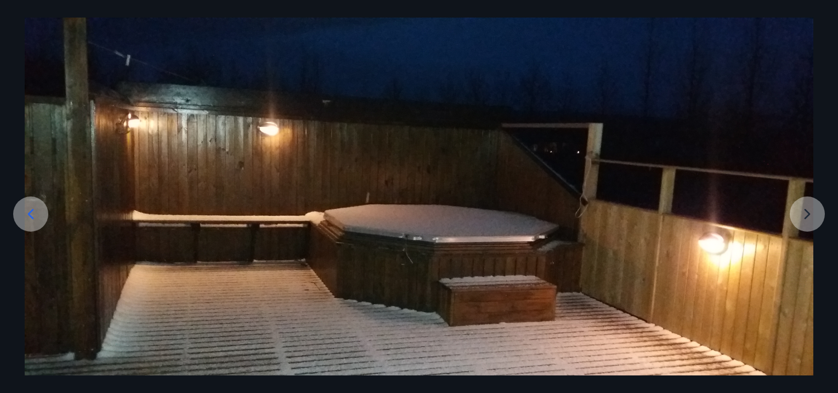
click at [808, 262] on img at bounding box center [419, 240] width 789 height 444
click at [808, 206] on img at bounding box center [419, 240] width 789 height 444
click at [808, 216] on img at bounding box center [419, 240] width 789 height 444
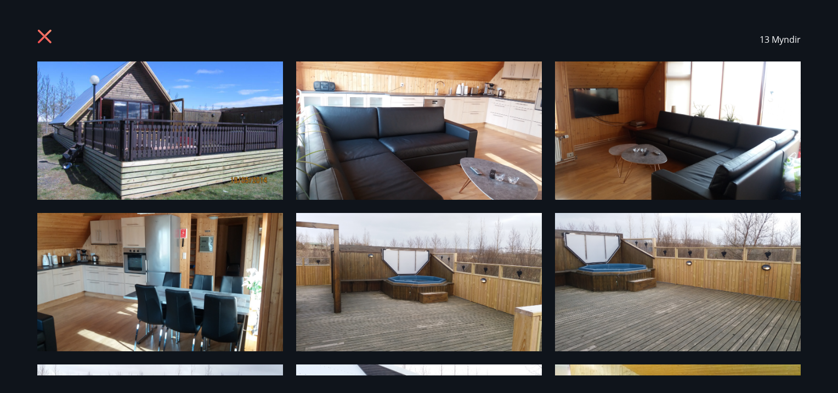
click at [41, 38] on icon at bounding box center [46, 38] width 18 height 18
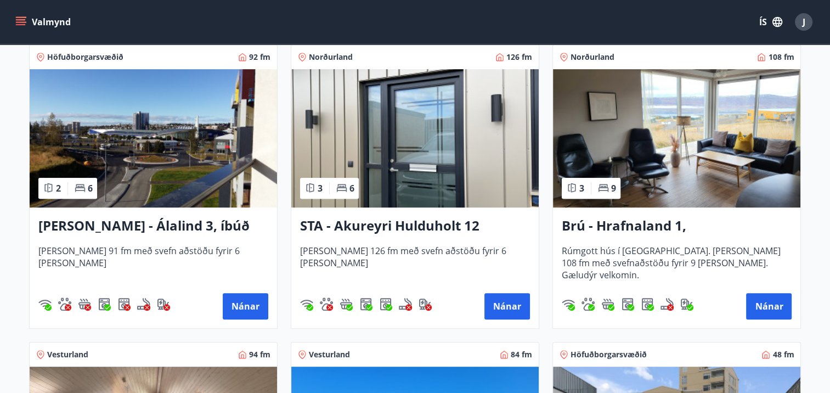
scroll to position [501, 0]
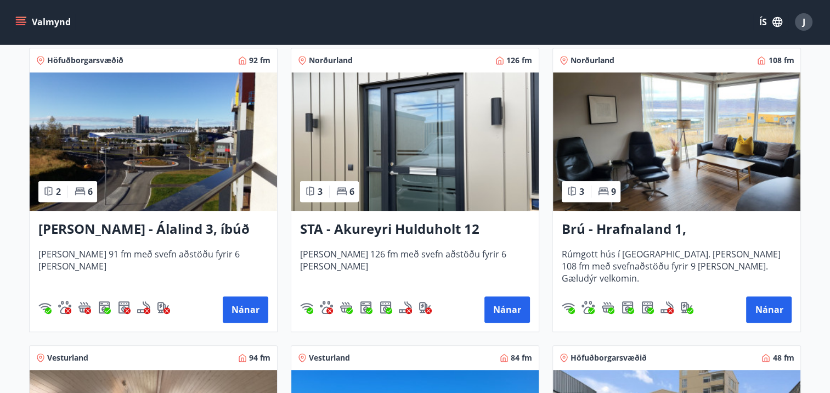
click at [531, 289] on div "STA - Akureyri Hulduholt 12 Húsið er 126 fm með svefn aðstöðu fyrir 6 manns Nán…" at bounding box center [414, 271] width 247 height 121
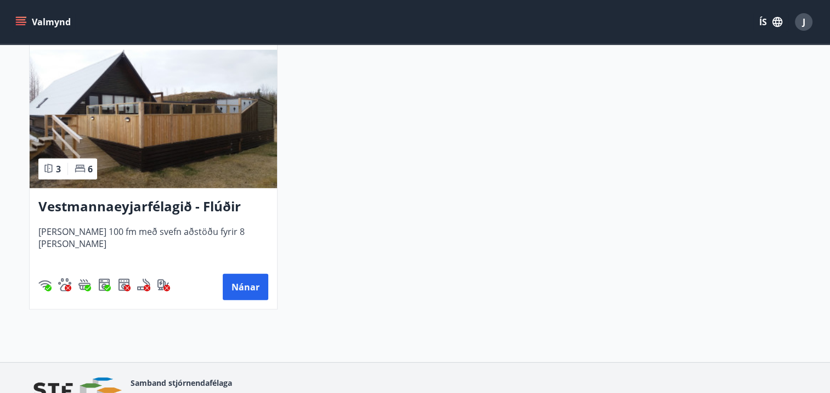
scroll to position [2963, 0]
